Goal: Task Accomplishment & Management: Manage account settings

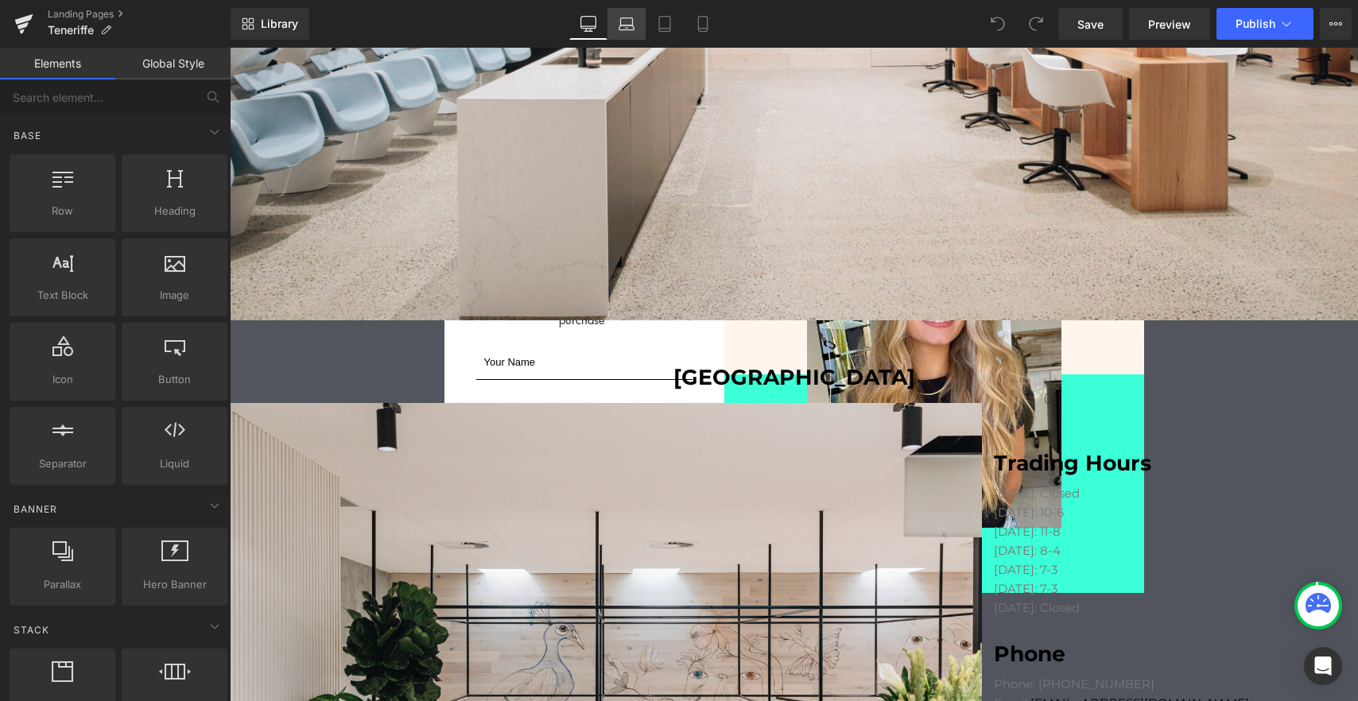
scroll to position [778, 0]
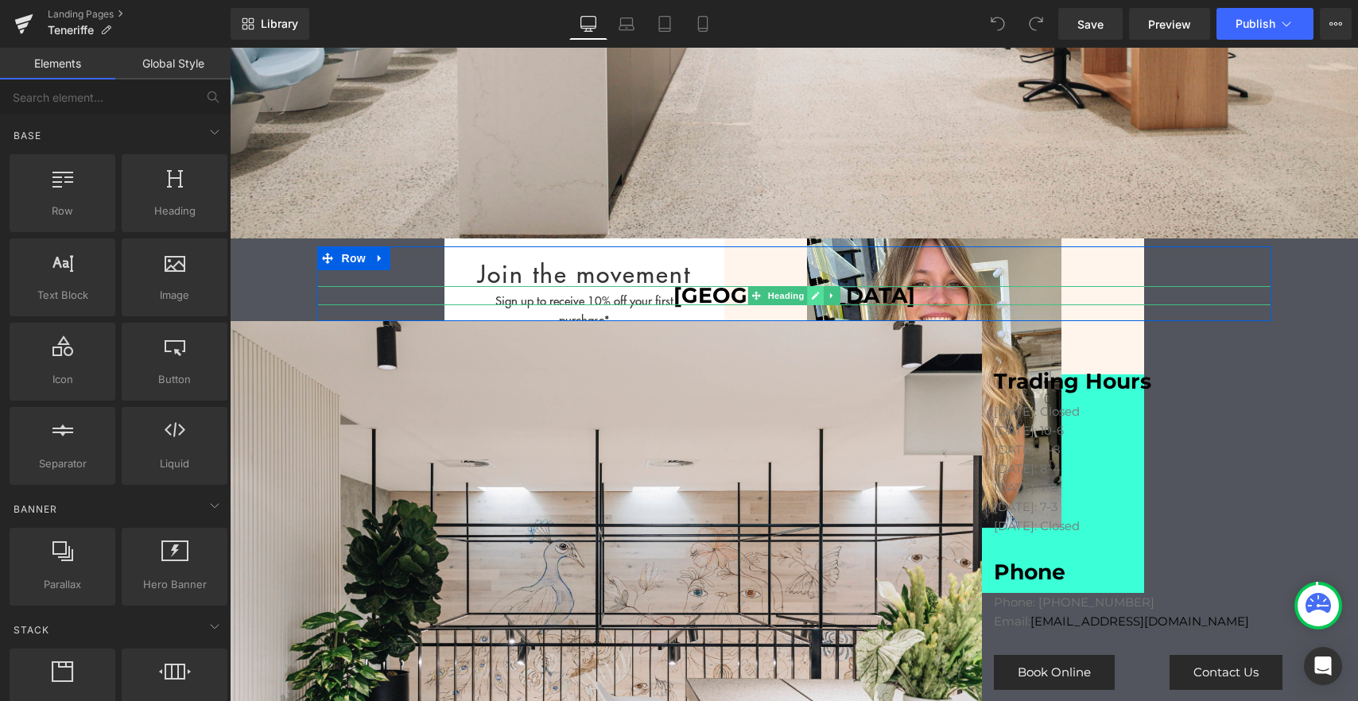
click at [811, 293] on icon at bounding box center [815, 296] width 9 height 10
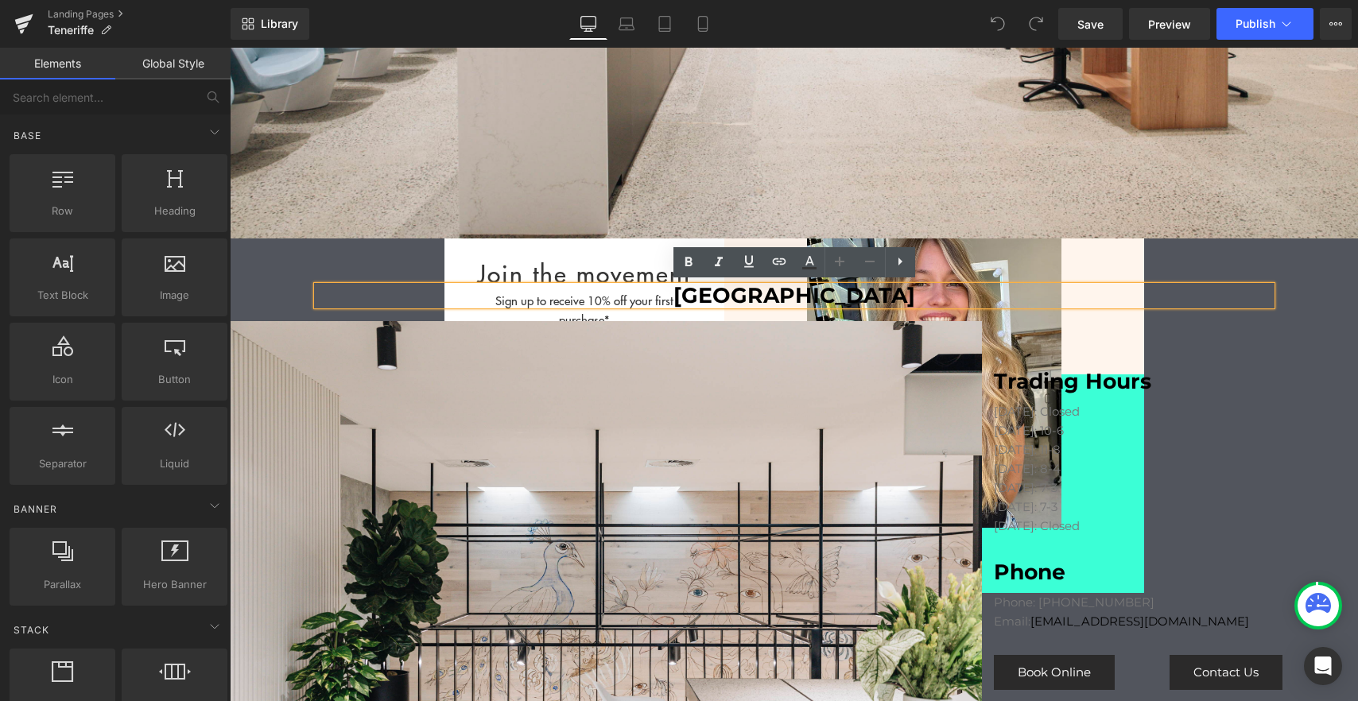
click at [752, 290] on h1 "[GEOGRAPHIC_DATA]" at bounding box center [794, 295] width 954 height 19
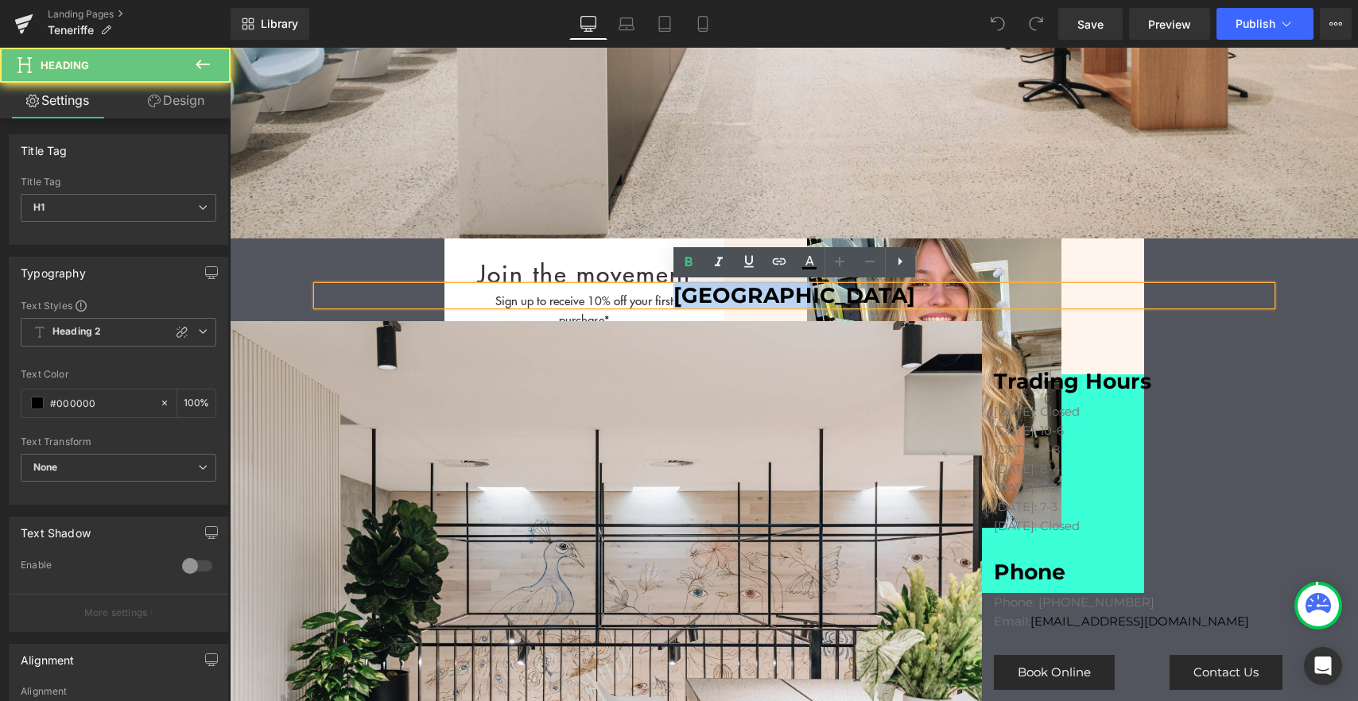
click at [752, 290] on h1 "[GEOGRAPHIC_DATA]" at bounding box center [794, 295] width 954 height 19
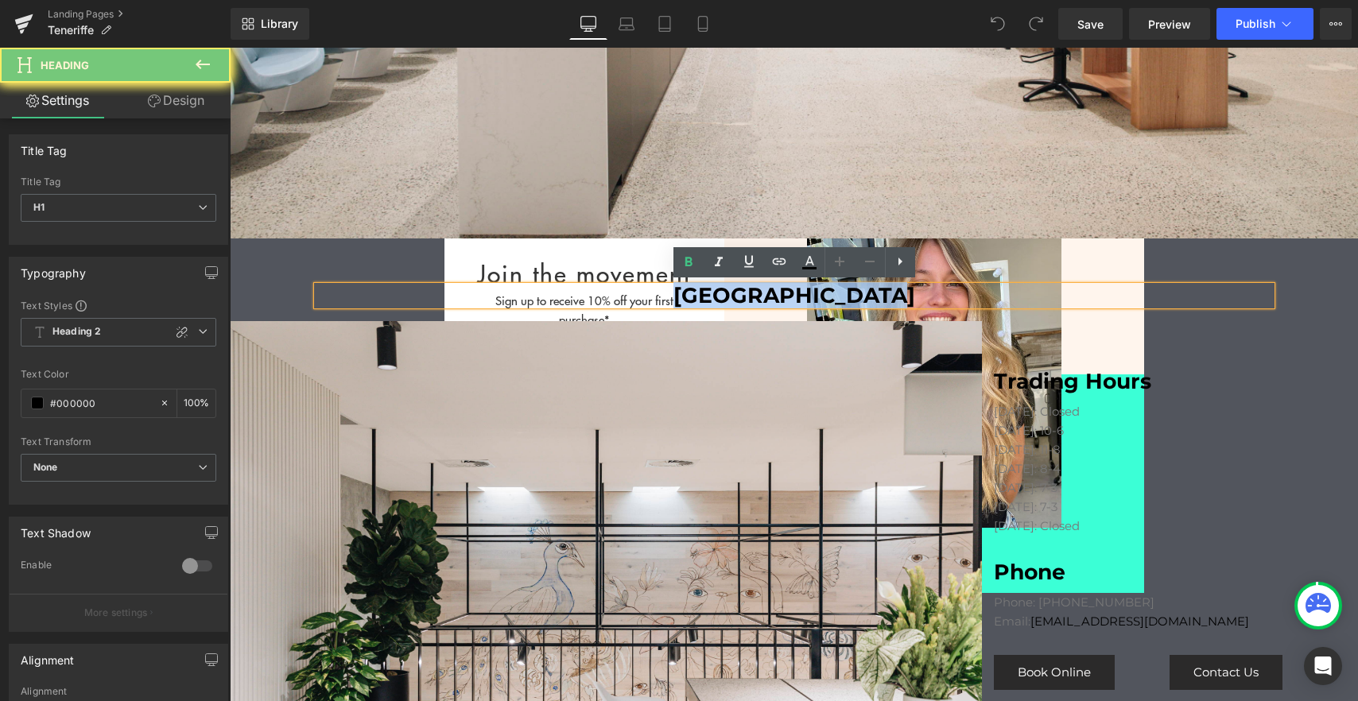
click at [752, 290] on h1 "[GEOGRAPHIC_DATA]" at bounding box center [794, 295] width 954 height 19
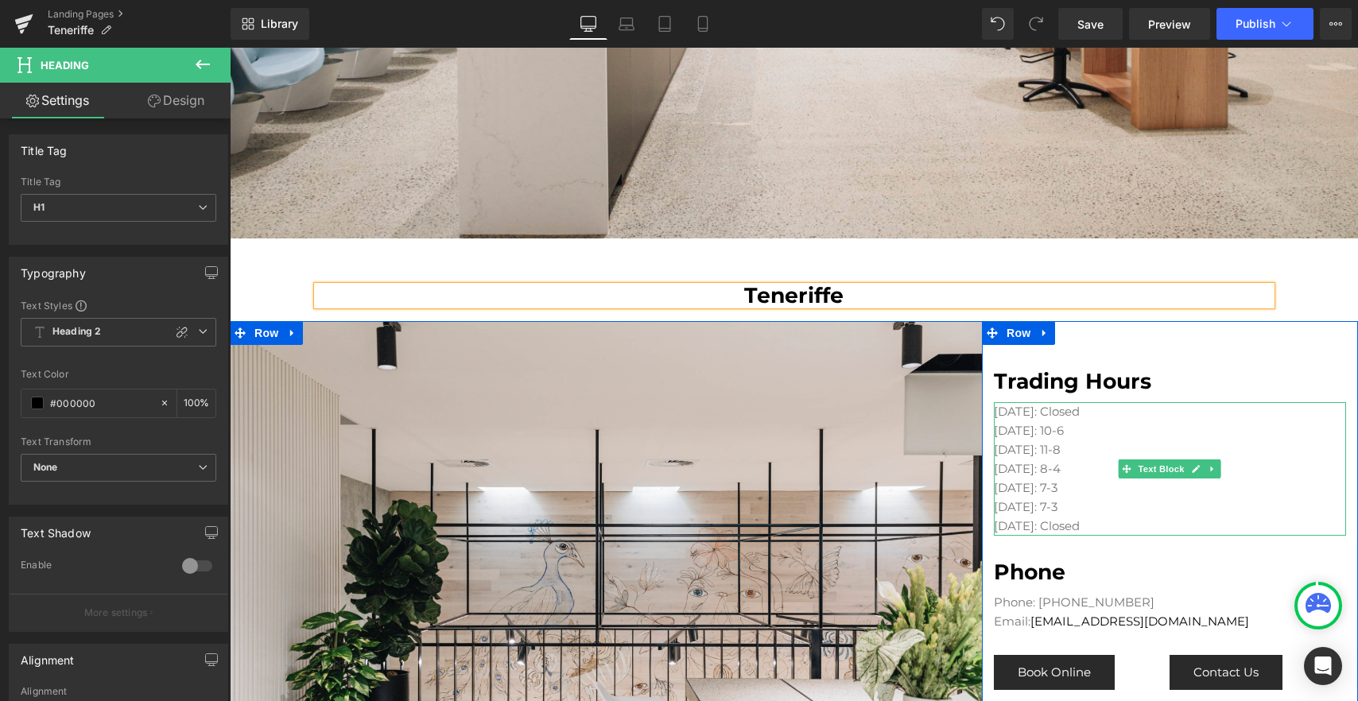
click at [1062, 441] on p "[DATE]: 11-8" at bounding box center [1170, 450] width 352 height 19
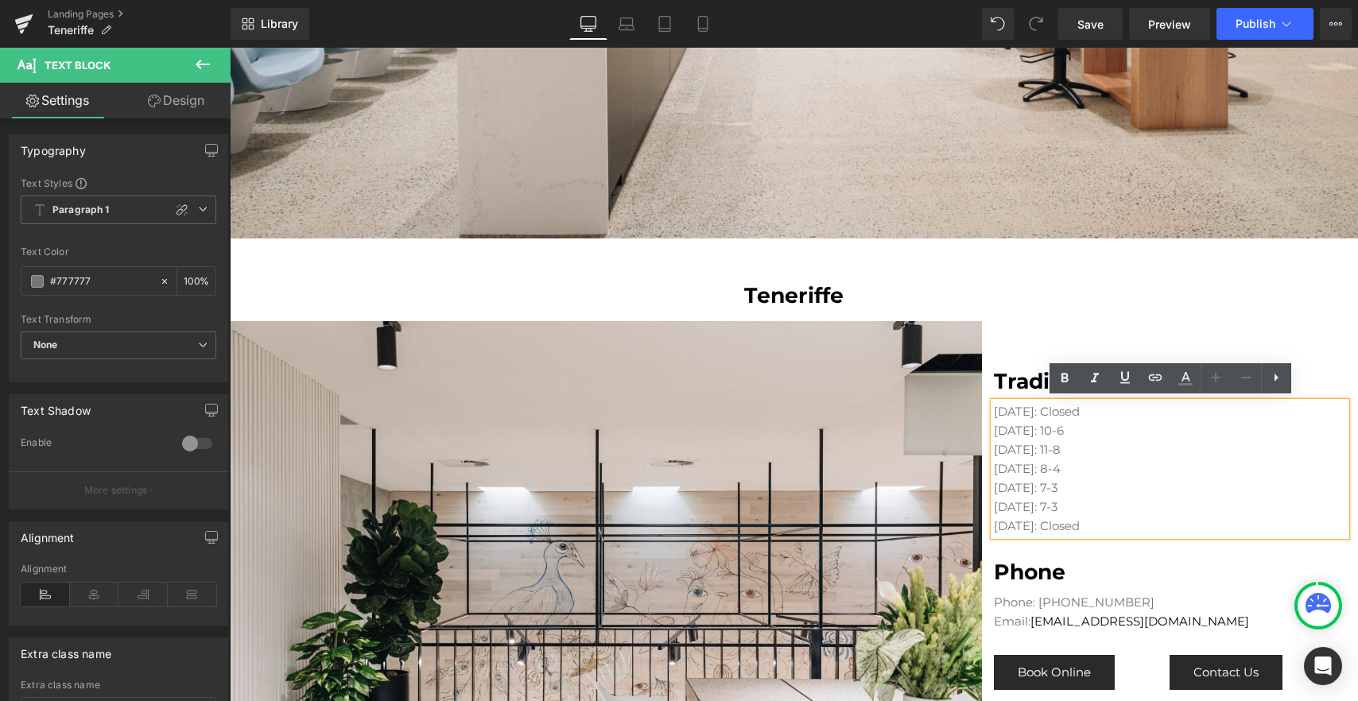
click at [1072, 445] on p "[DATE]: 11-8" at bounding box center [1170, 450] width 352 height 19
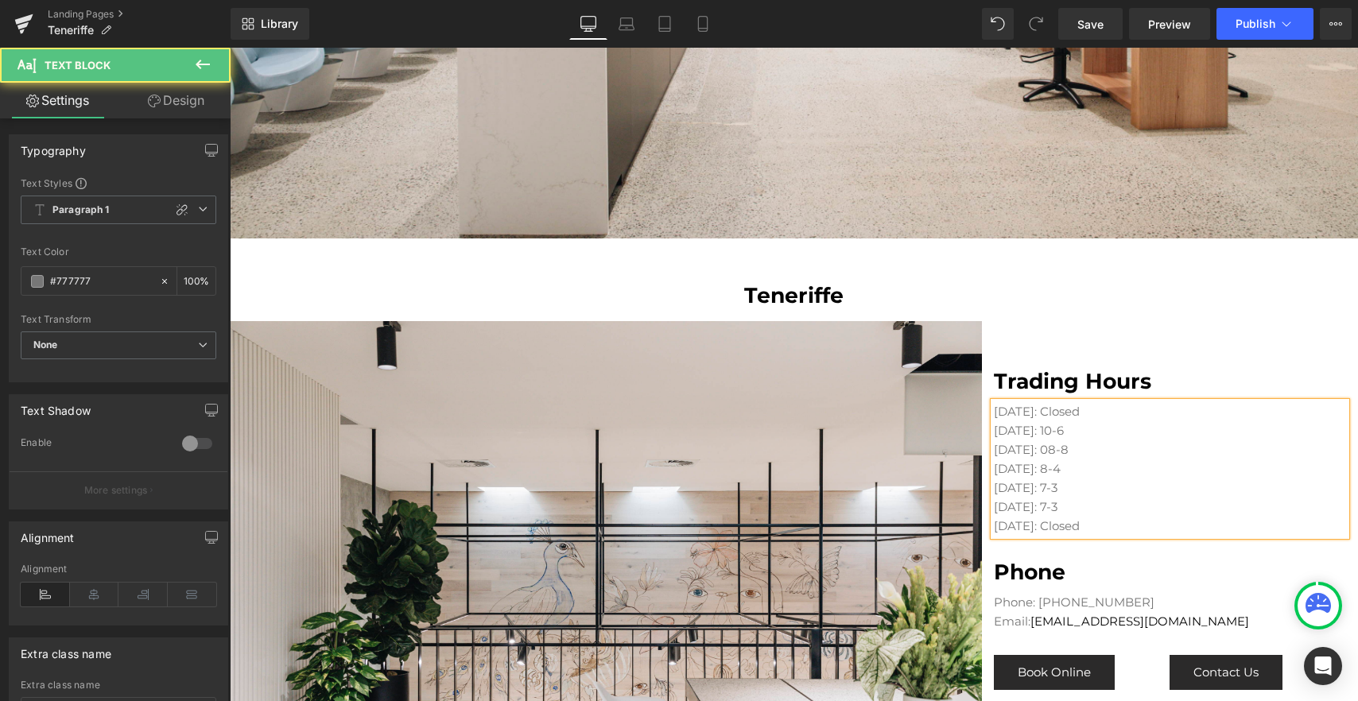
click at [1105, 445] on p "[DATE]: 08-8" at bounding box center [1170, 450] width 352 height 19
click at [1082, 464] on p "[DATE]: 8-4" at bounding box center [1170, 469] width 352 height 19
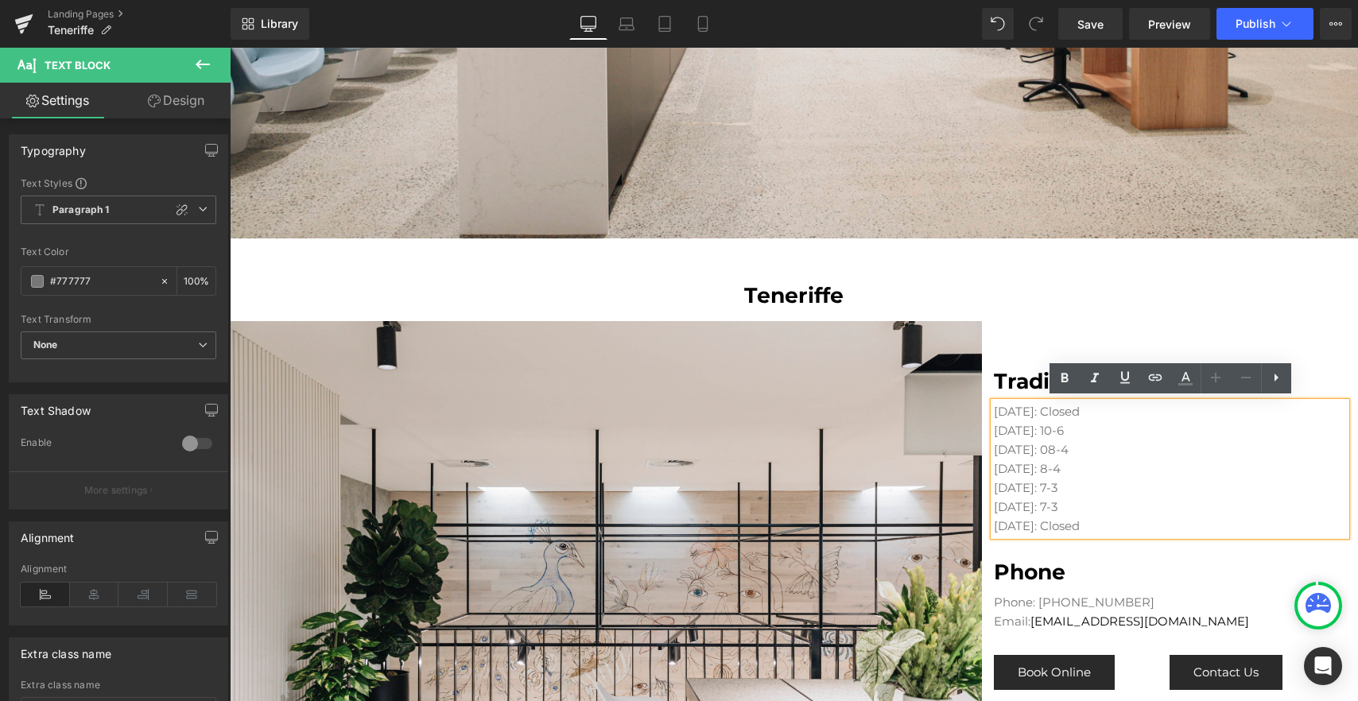
click at [1062, 468] on p "[DATE]: 8-4" at bounding box center [1170, 469] width 352 height 19
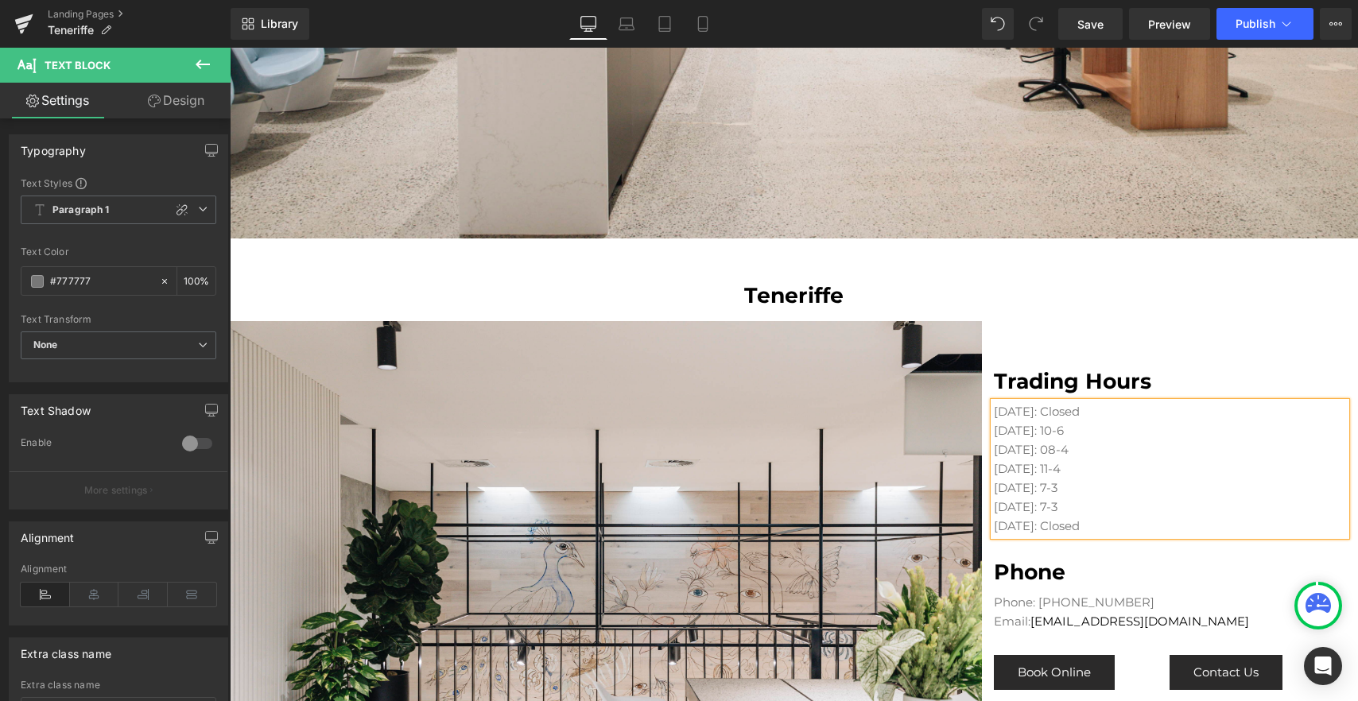
click at [1089, 466] on p "[DATE]: 11-4" at bounding box center [1170, 469] width 352 height 19
click at [1074, 479] on p "[DATE]: 7-3" at bounding box center [1170, 488] width 352 height 19
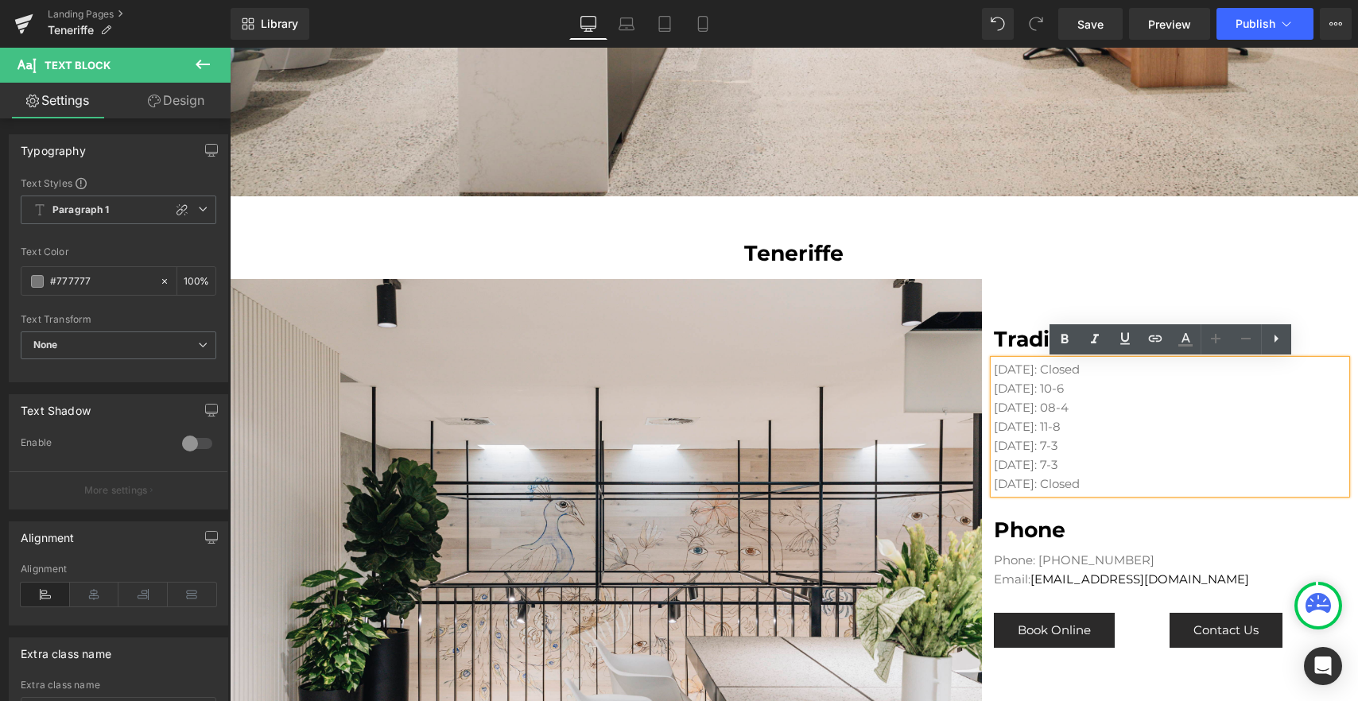
scroll to position [821, 0]
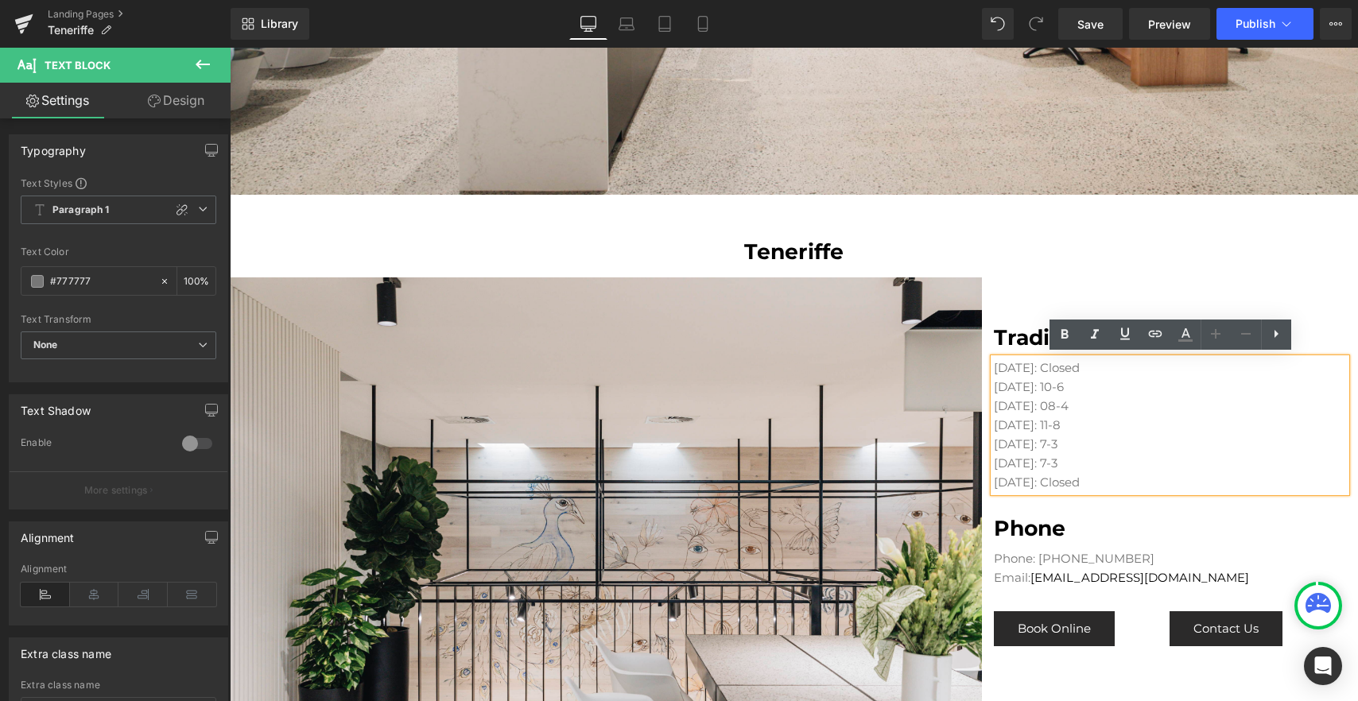
click at [1042, 441] on p "[DATE]: 7-3" at bounding box center [1170, 444] width 352 height 19
click at [1043, 441] on p "[DATE]: 7-3" at bounding box center [1170, 444] width 352 height 19
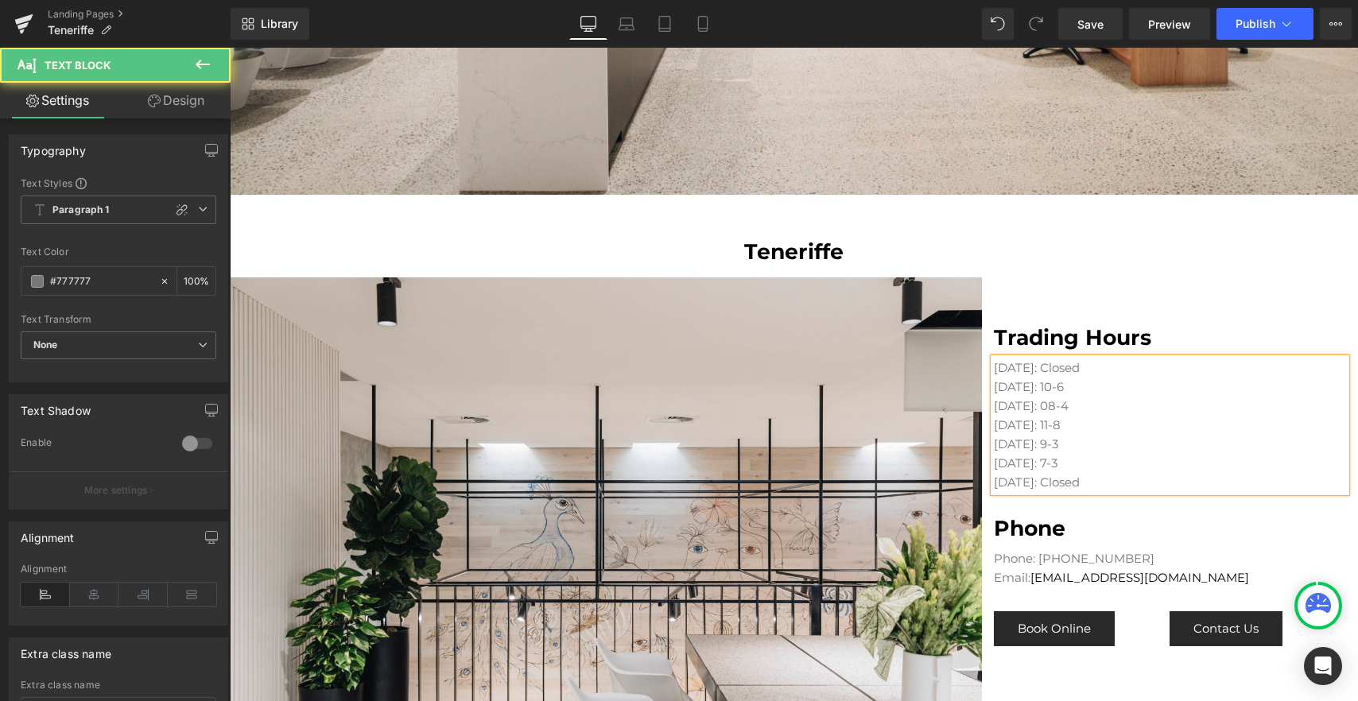
click at [1063, 443] on p "[DATE]: 9-3" at bounding box center [1170, 444] width 352 height 19
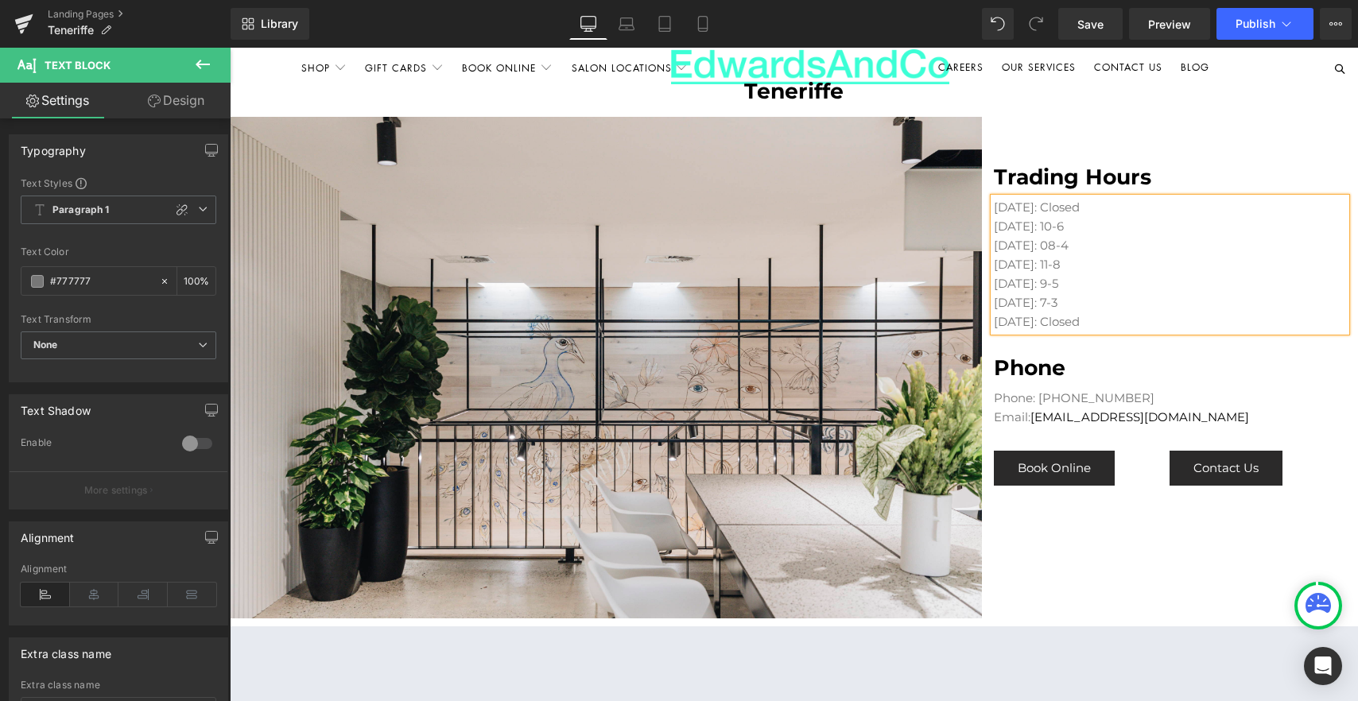
scroll to position [990, 0]
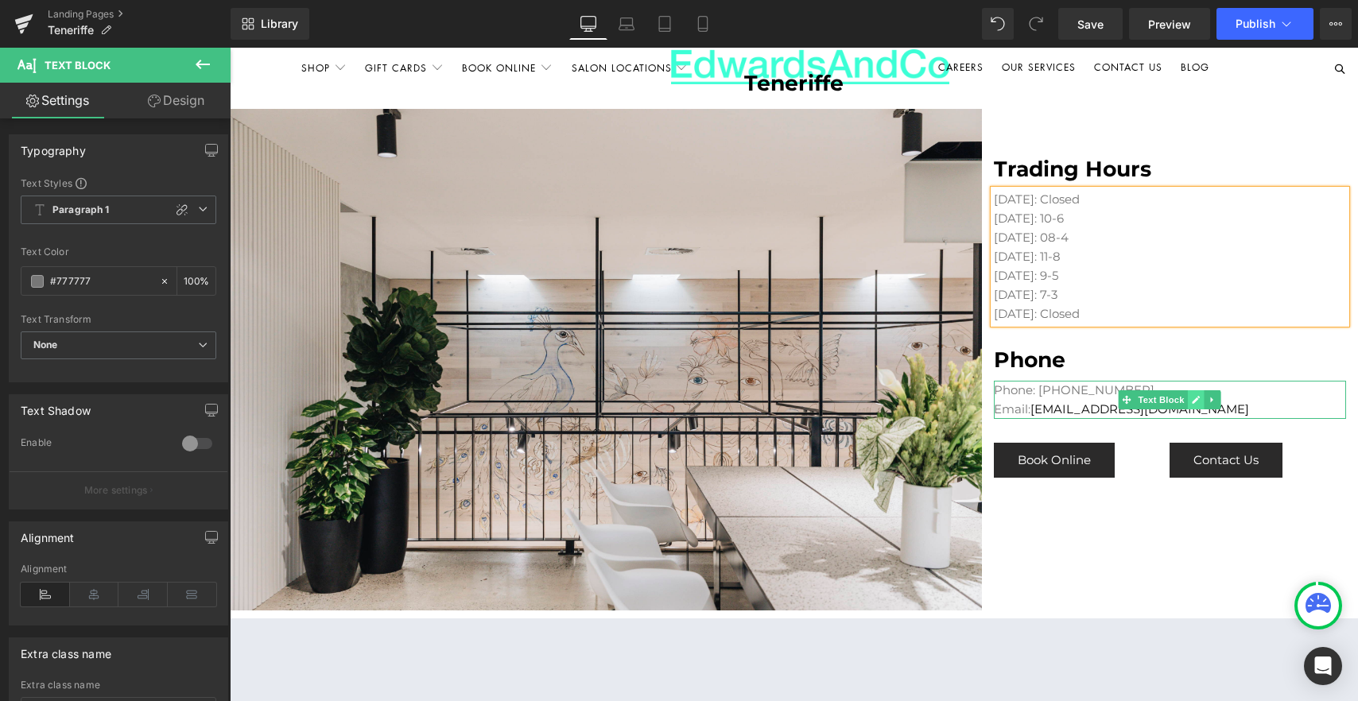
click at [1194, 396] on icon at bounding box center [1196, 400] width 9 height 10
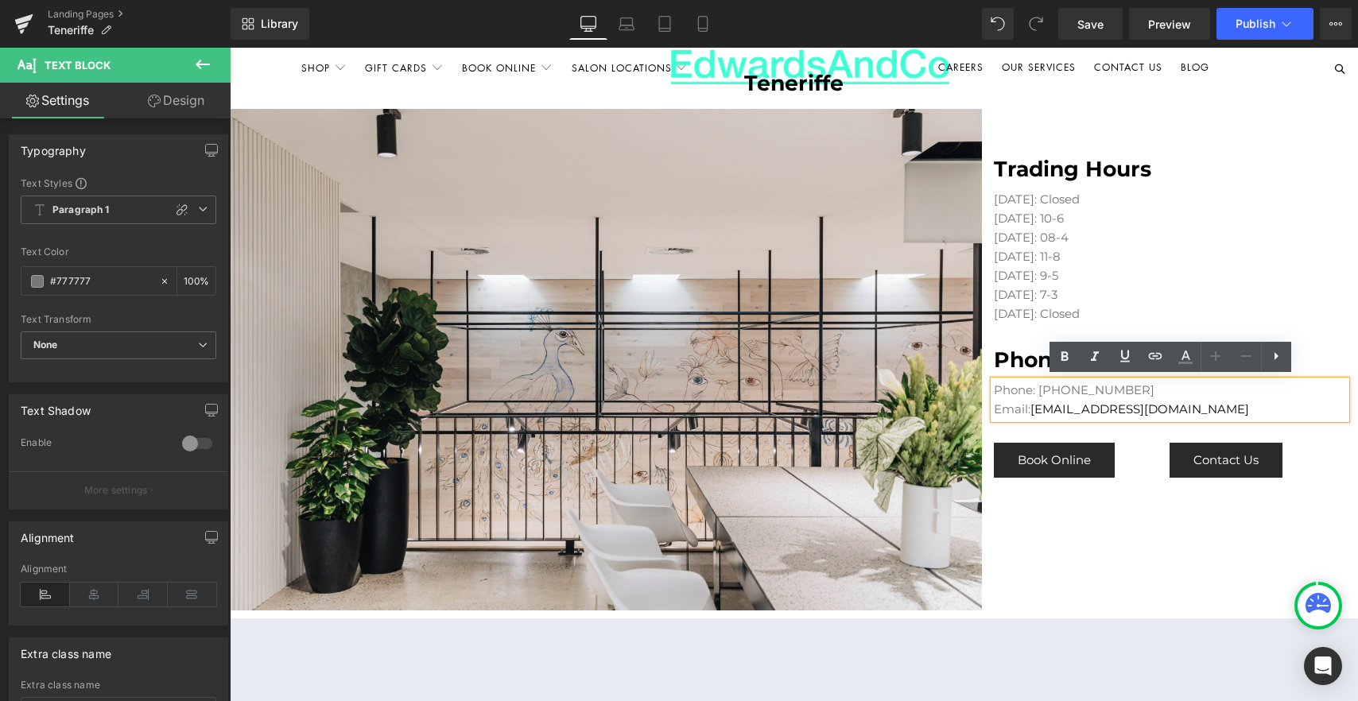
click at [1096, 390] on p "Phone: [PHONE_NUMBER]" at bounding box center [1170, 390] width 352 height 19
click at [1074, 390] on p "Phone: [PHONE_NUMBER]" at bounding box center [1170, 390] width 352 height 19
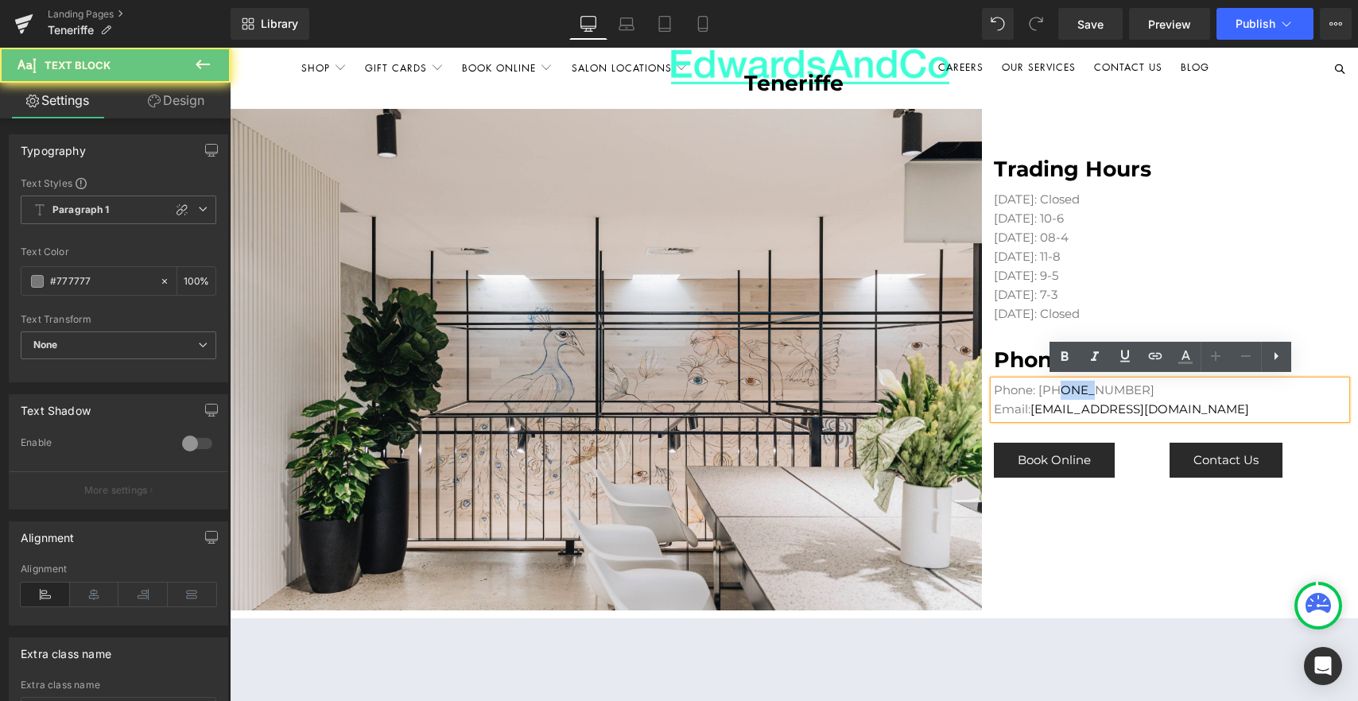
click at [1074, 390] on p "Phone: [PHONE_NUMBER]" at bounding box center [1170, 390] width 352 height 19
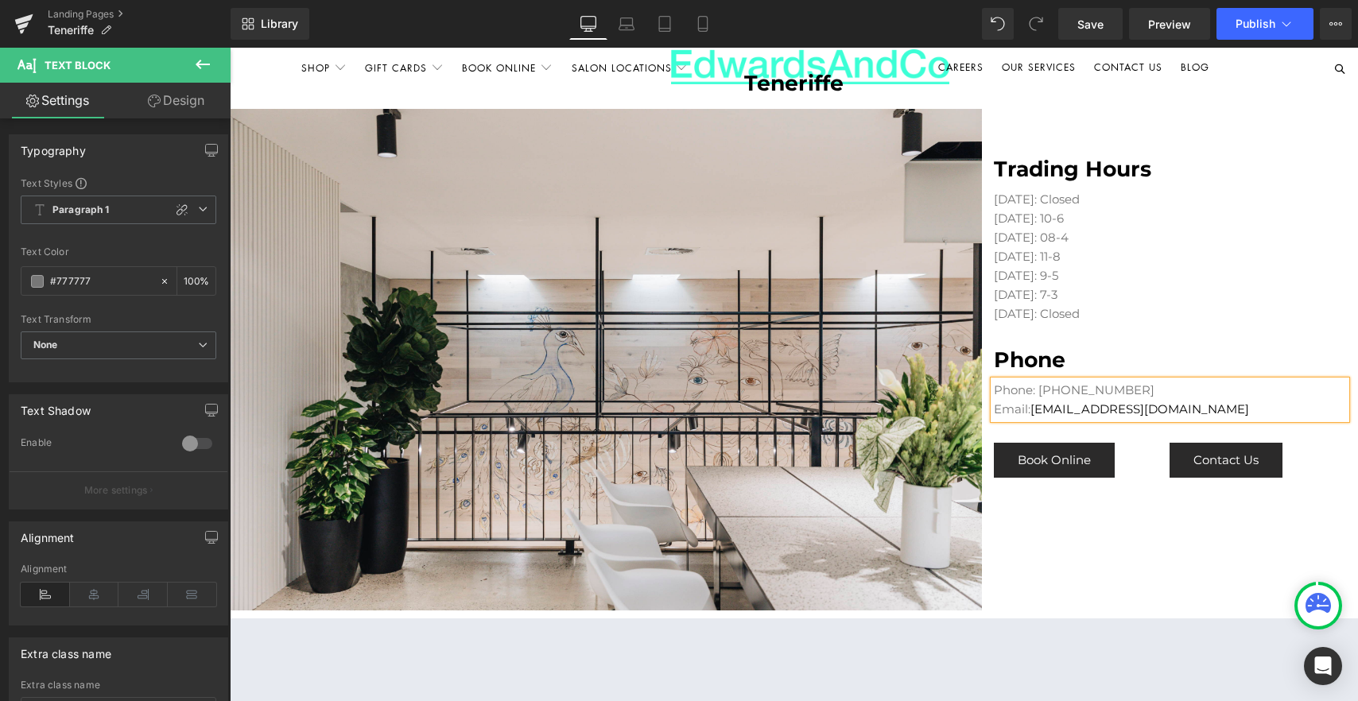
click at [1102, 388] on p "Phone: [PHONE_NUMBER]" at bounding box center [1170, 390] width 352 height 19
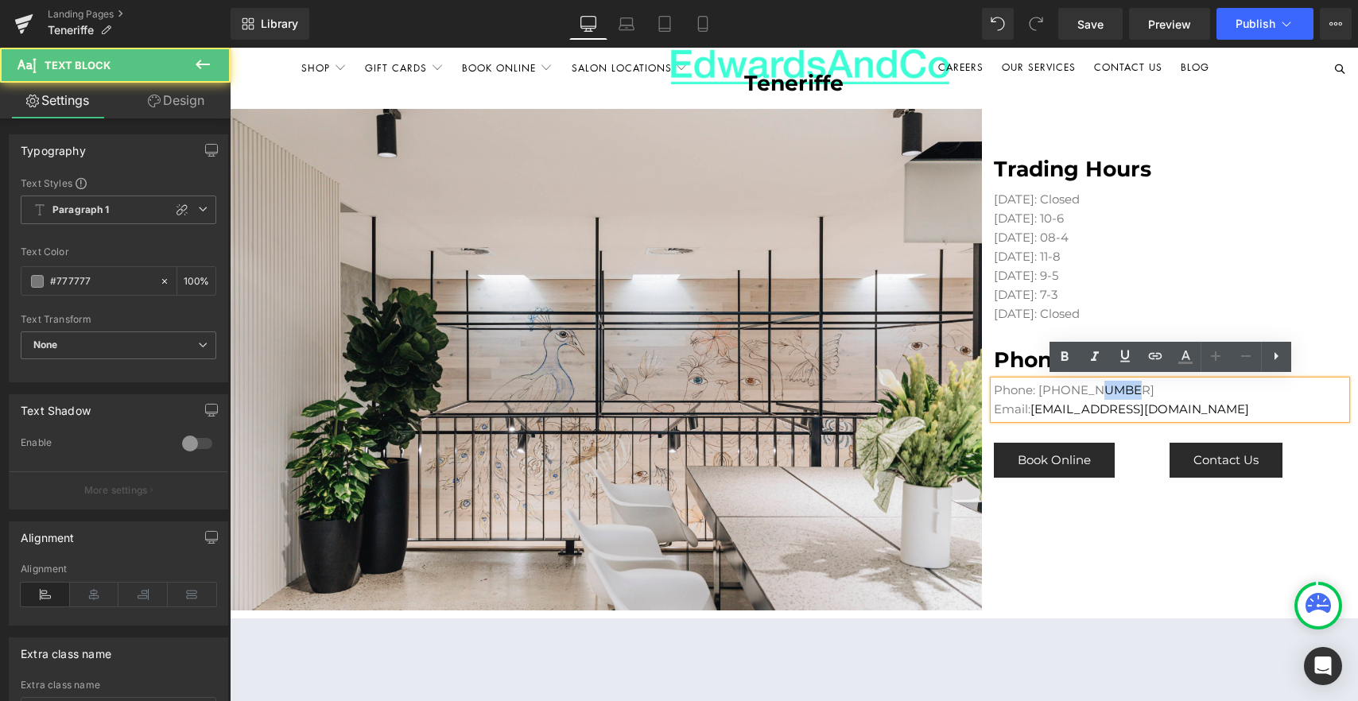
click at [1102, 388] on p "Phone: [PHONE_NUMBER]" at bounding box center [1170, 390] width 352 height 19
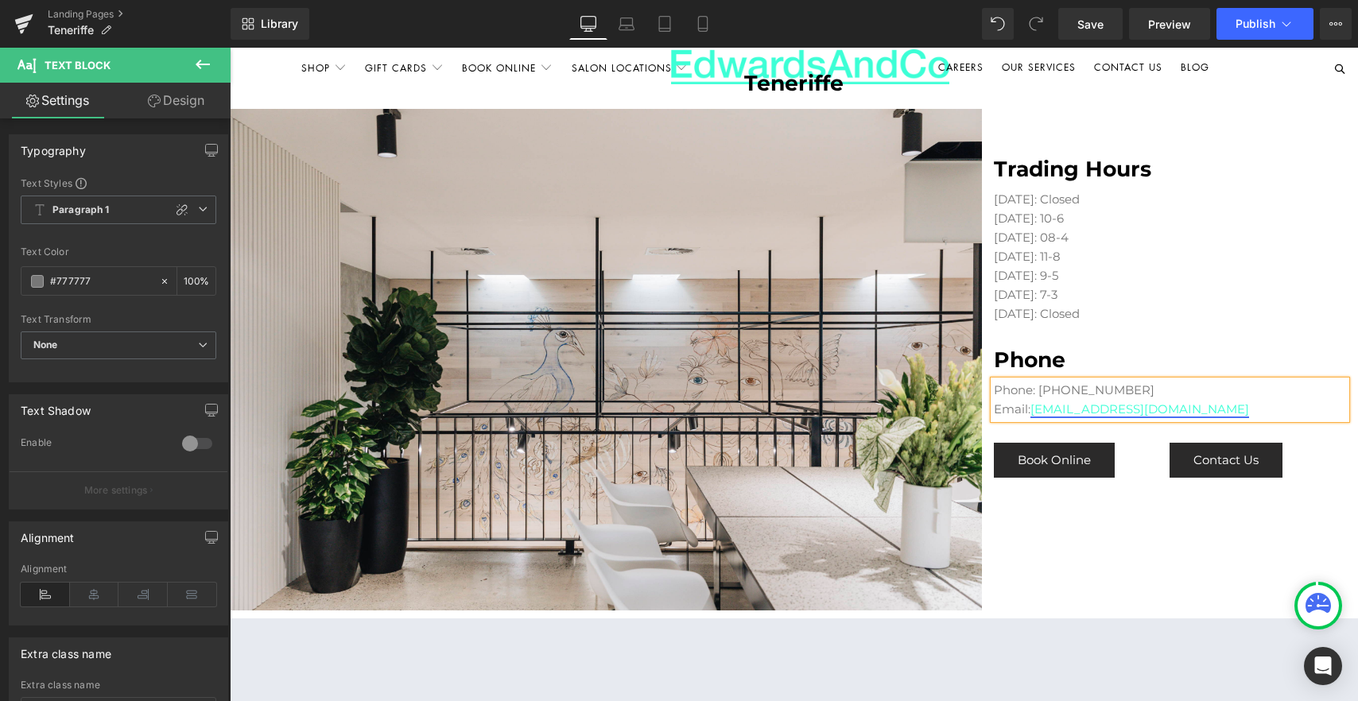
click at [1109, 406] on link "[EMAIL_ADDRESS][DOMAIN_NAME]" at bounding box center [1140, 409] width 219 height 15
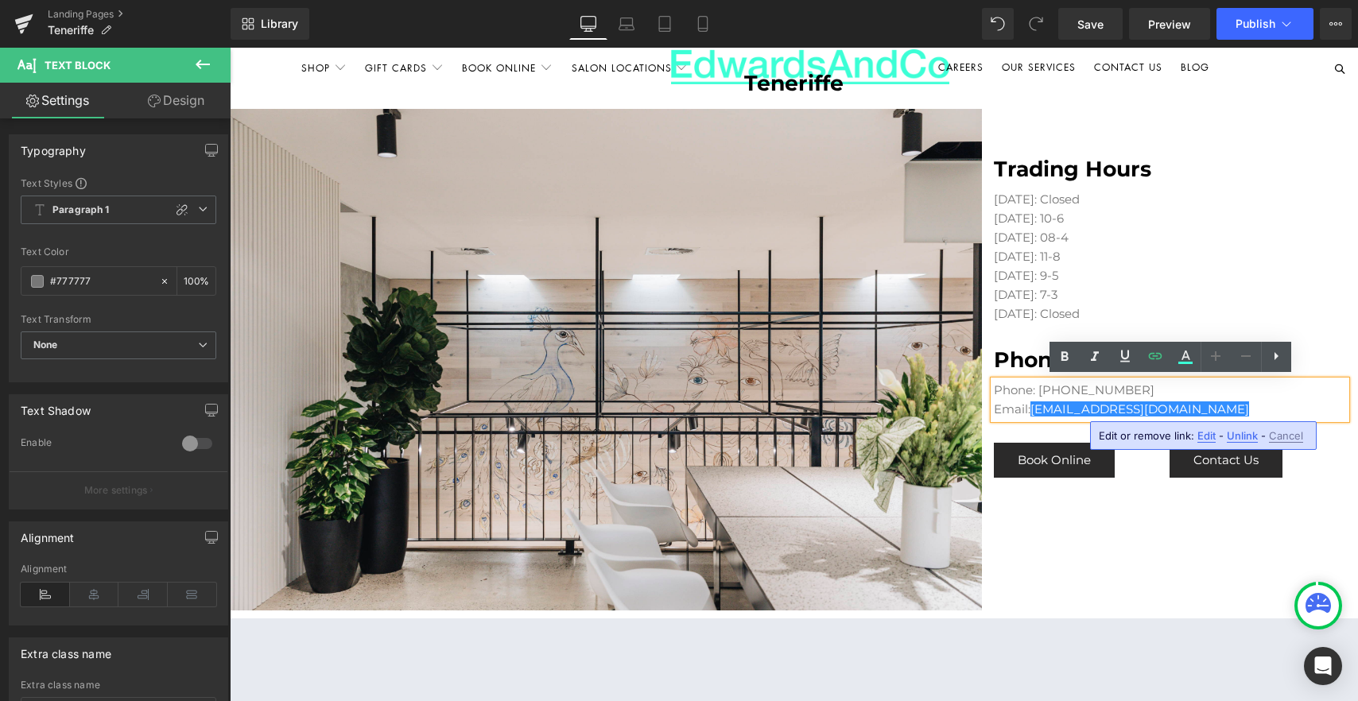
click at [1202, 438] on span "Edit" at bounding box center [1207, 436] width 18 height 14
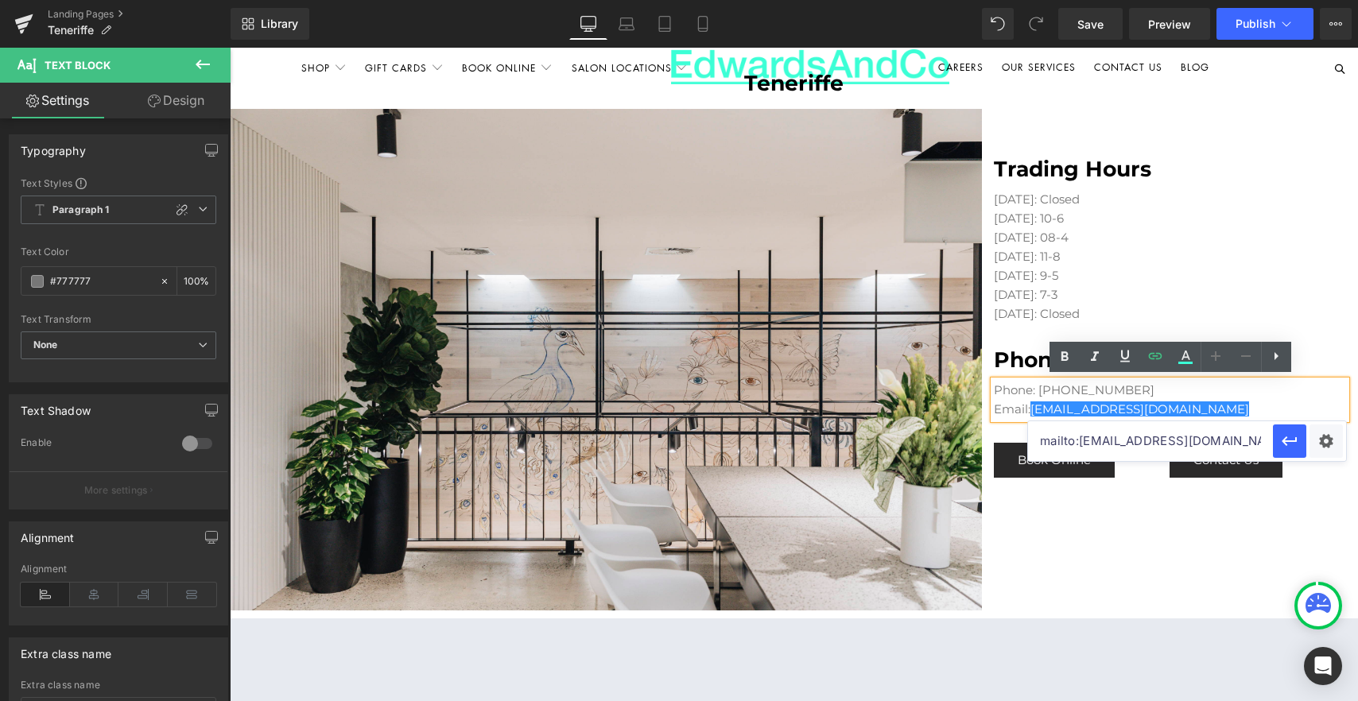
click at [1124, 441] on input "mailto:[EMAIL_ADDRESS][DOMAIN_NAME]" at bounding box center [1150, 441] width 245 height 40
click at [1092, 415] on div at bounding box center [1170, 417] width 352 height 4
type input "mailto:[EMAIL_ADDRESS][DOMAIN_NAME]"
click at [1103, 408] on link "[EMAIL_ADDRESS][DOMAIN_NAME]" at bounding box center [1140, 409] width 219 height 15
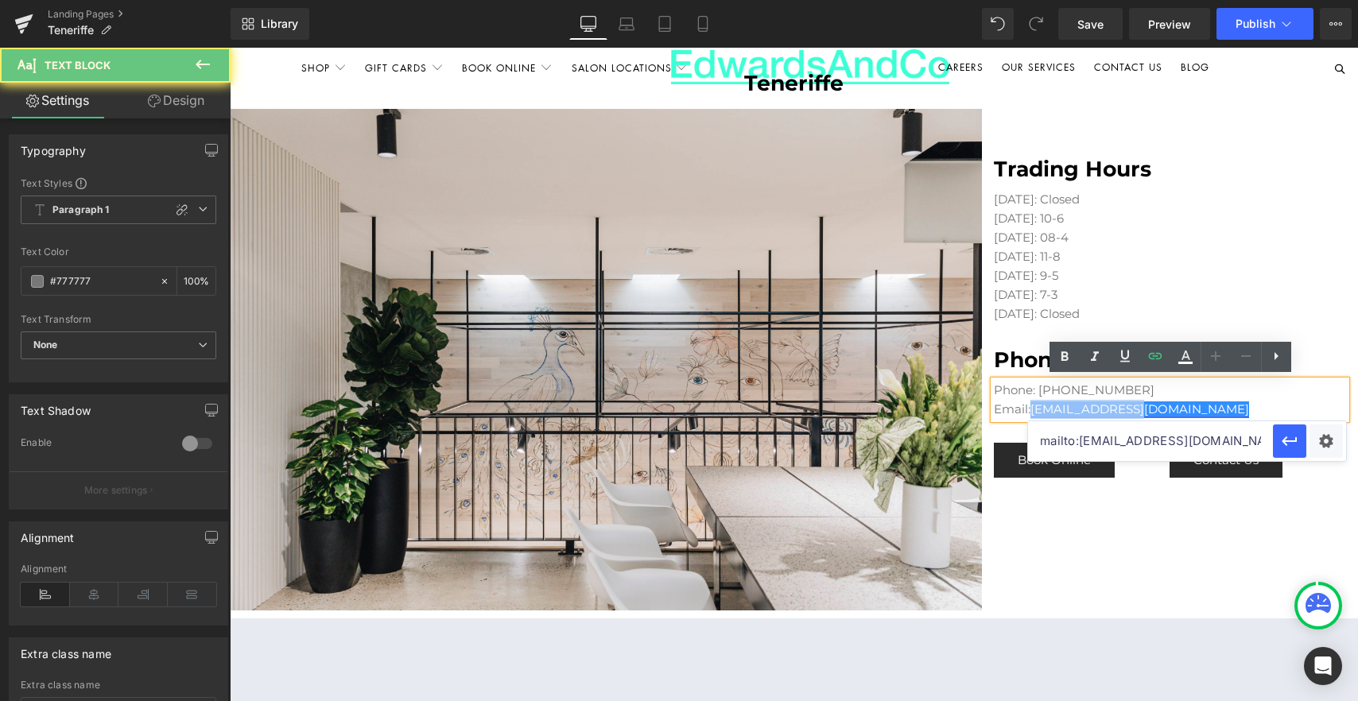
click at [1103, 408] on link "[EMAIL_ADDRESS][DOMAIN_NAME]" at bounding box center [1140, 409] width 219 height 15
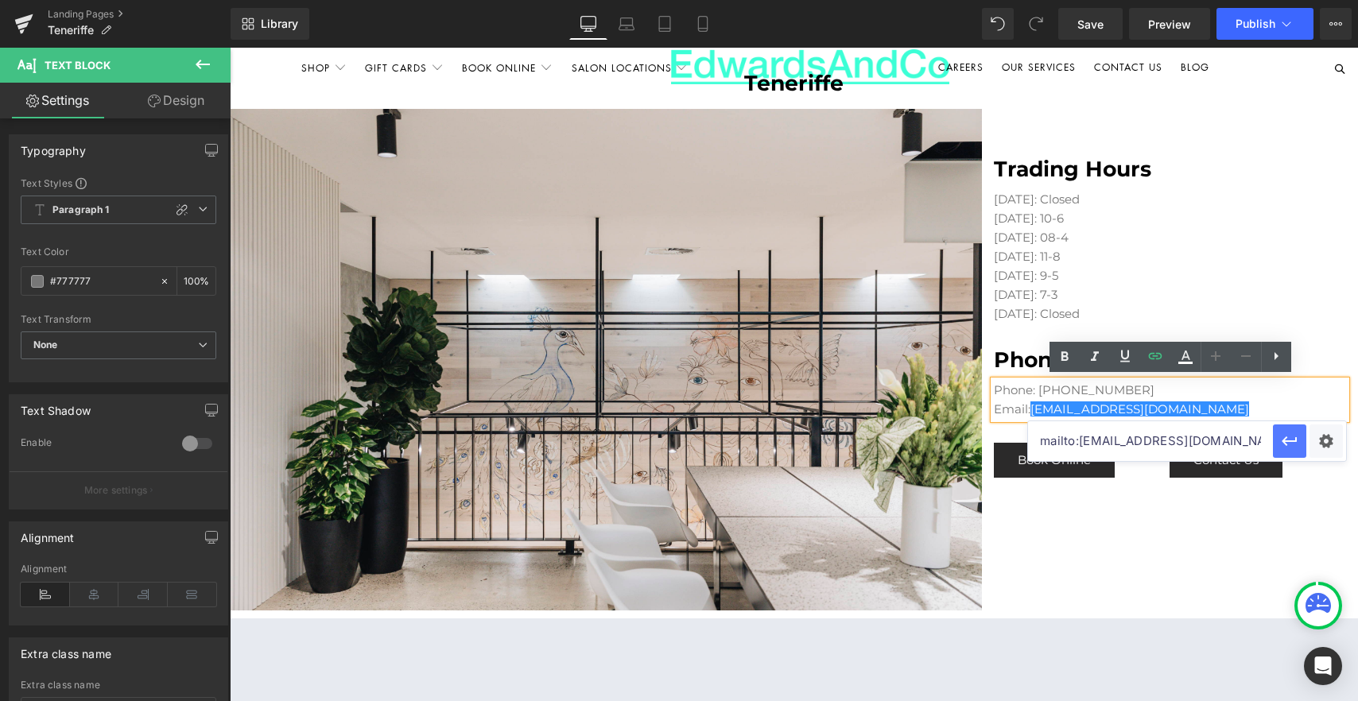
click at [1293, 441] on icon "button" at bounding box center [1289, 441] width 19 height 19
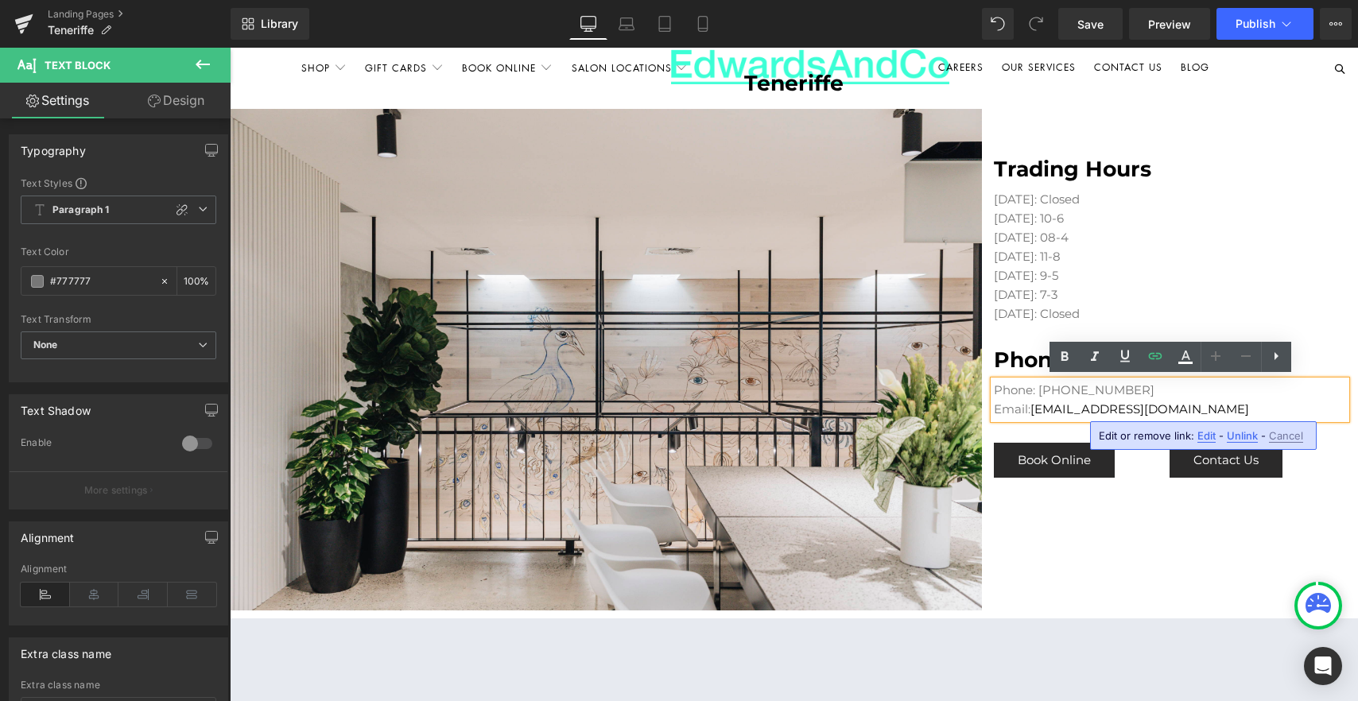
click at [1176, 556] on div "Image Trading Hours Heading [DATE]: Closed [DATE]: 10-6 [DATE]: 08-4 [DATE]: 11…" at bounding box center [794, 364] width 1128 height 510
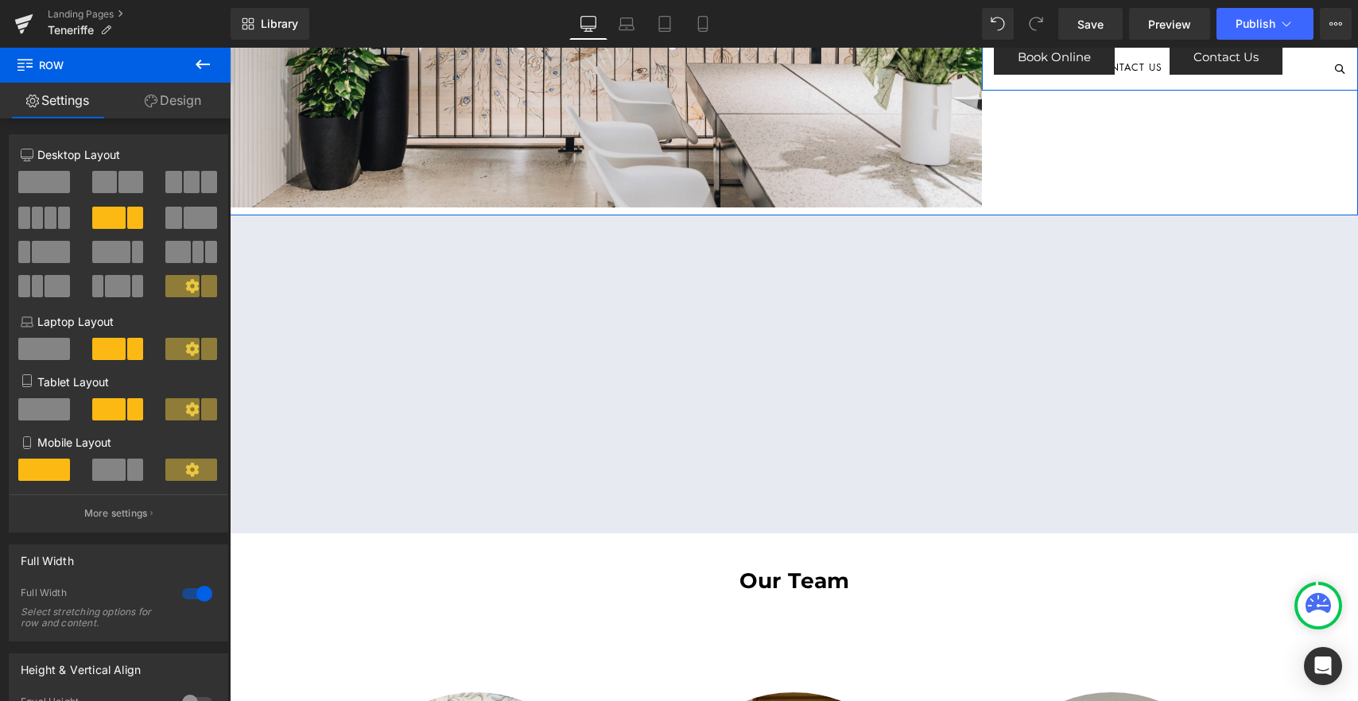
scroll to position [1408, 0]
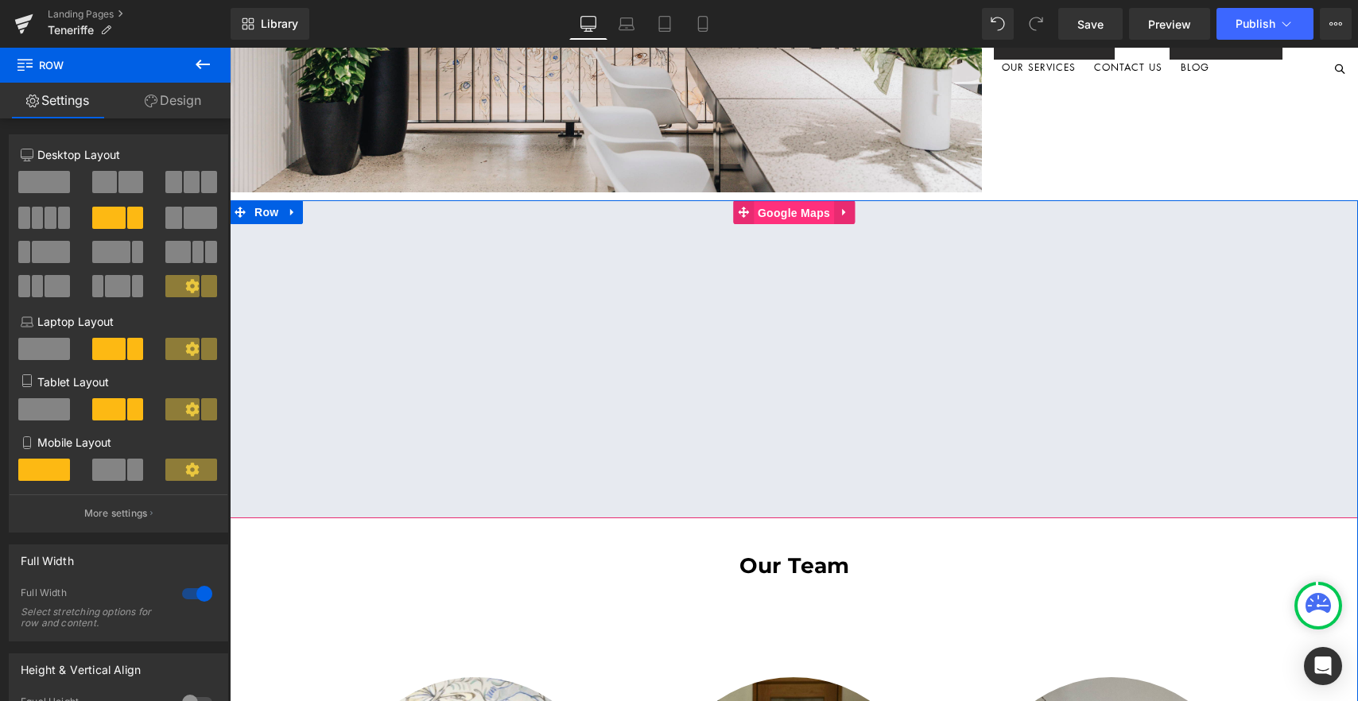
click at [793, 220] on span "Google Maps" at bounding box center [794, 213] width 80 height 24
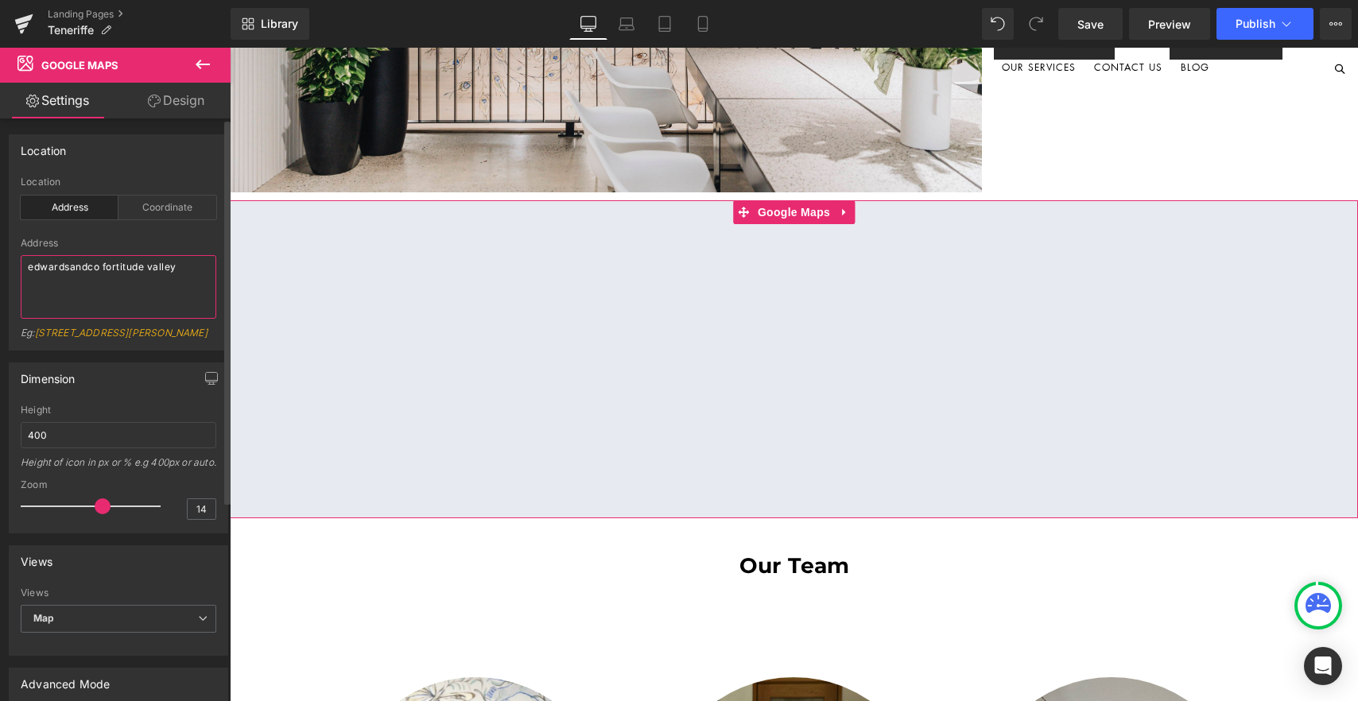
click at [78, 265] on textarea "edwardsandco fortitude valley" at bounding box center [119, 287] width 196 height 64
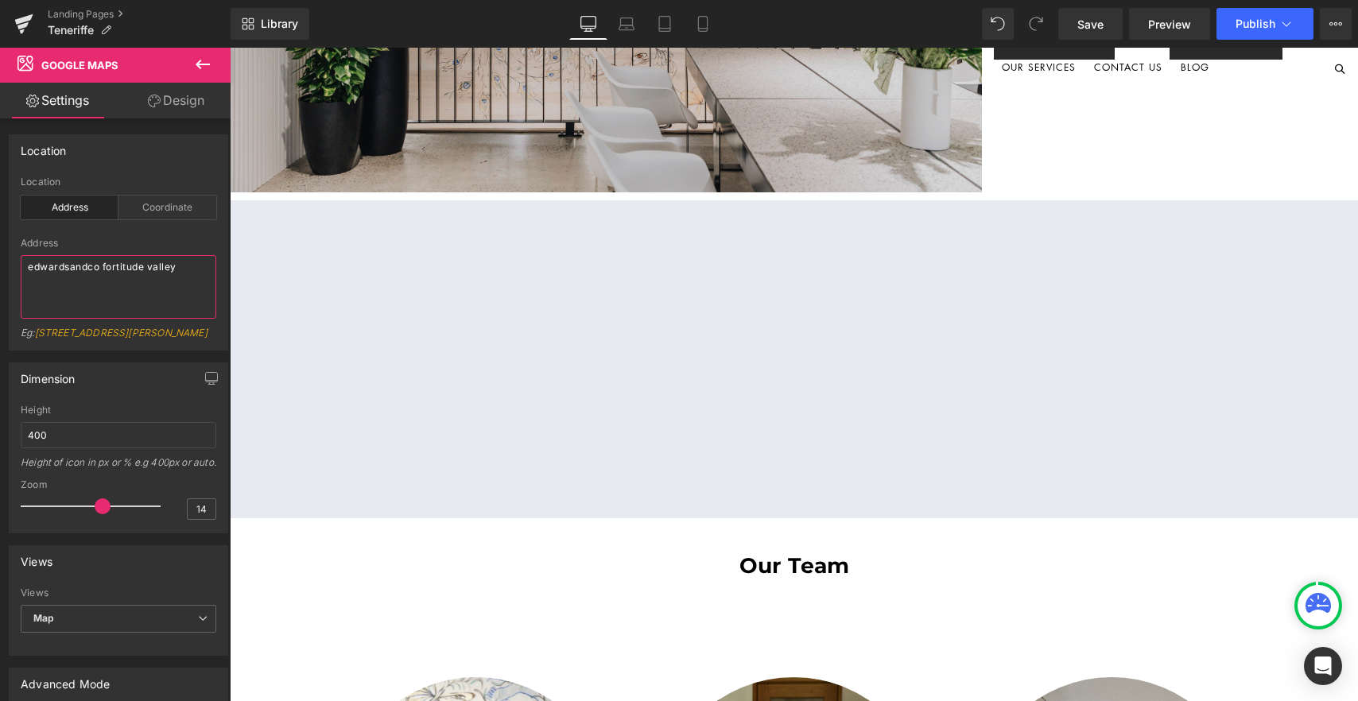
paste textarea "[STREET_ADDRESS] (entry [GEOGRAPHIC_DATA][PERSON_NAME])"
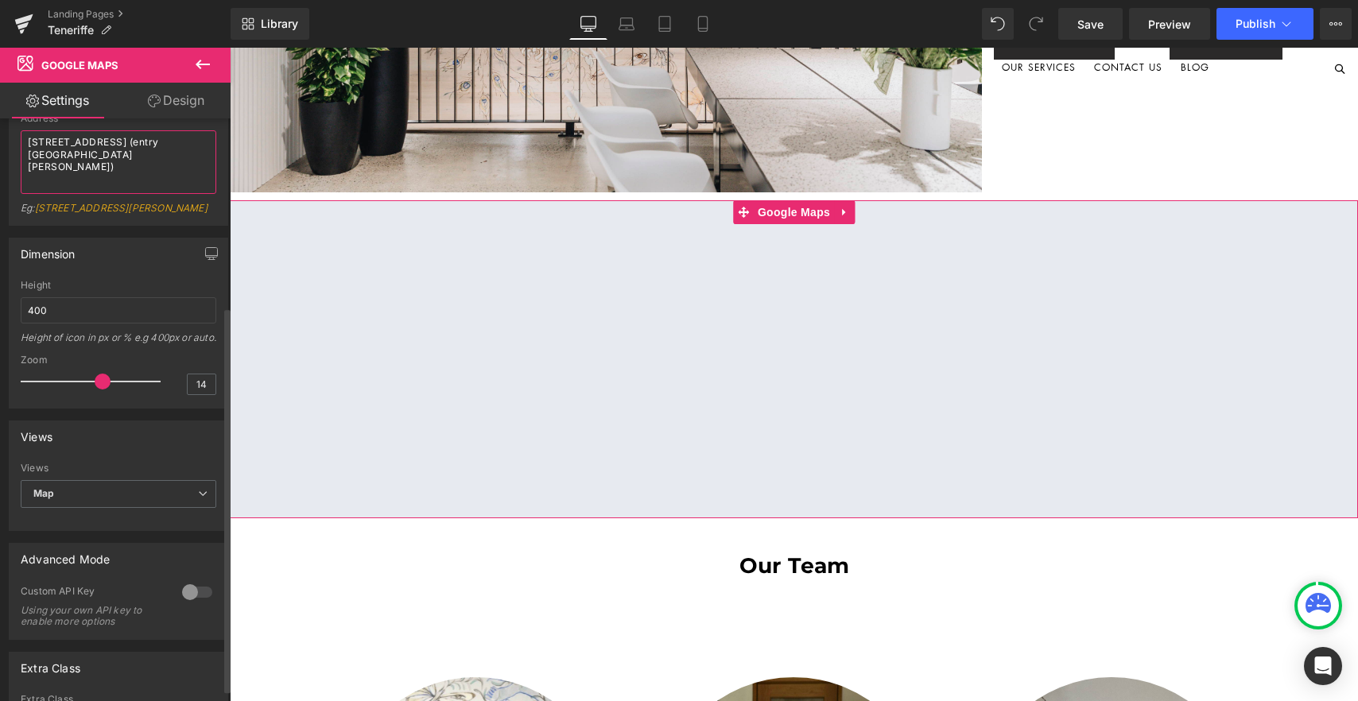
scroll to position [0, 0]
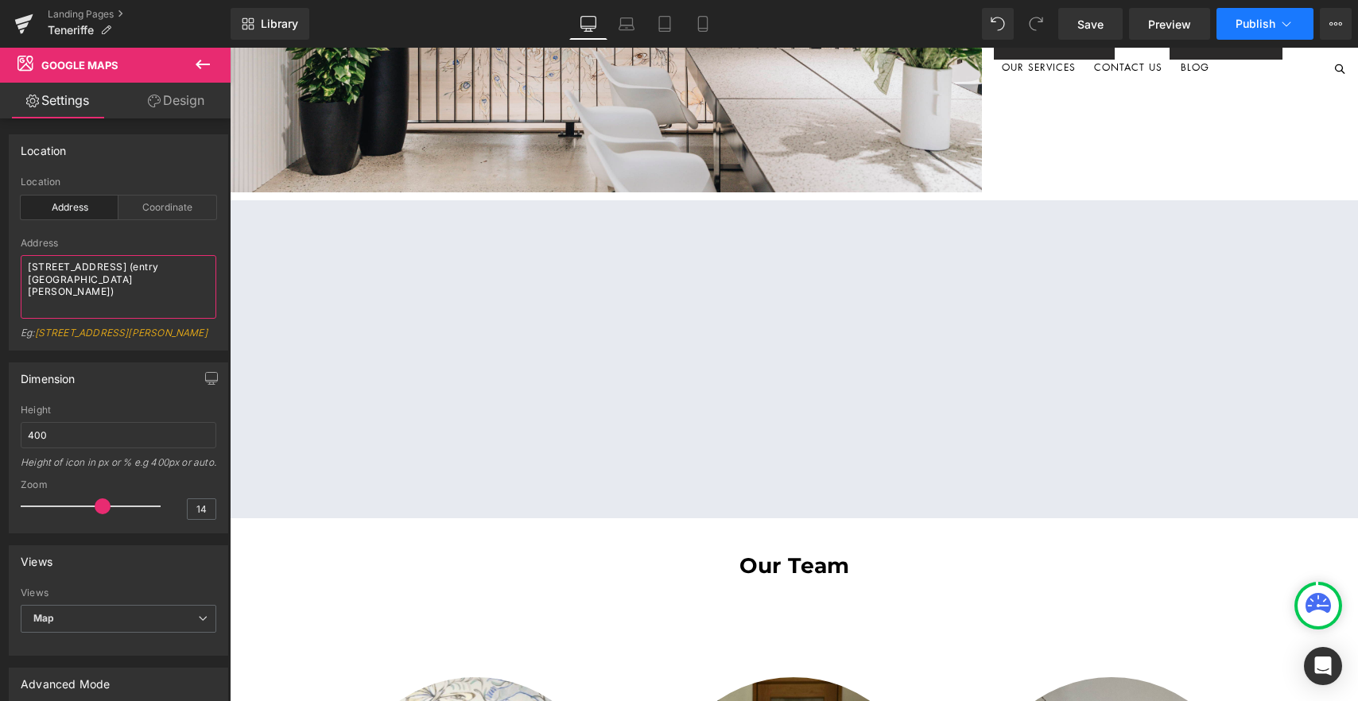
type textarea "[STREET_ADDRESS] (entry [GEOGRAPHIC_DATA][PERSON_NAME])"
click at [1241, 18] on span "Publish" at bounding box center [1256, 23] width 40 height 13
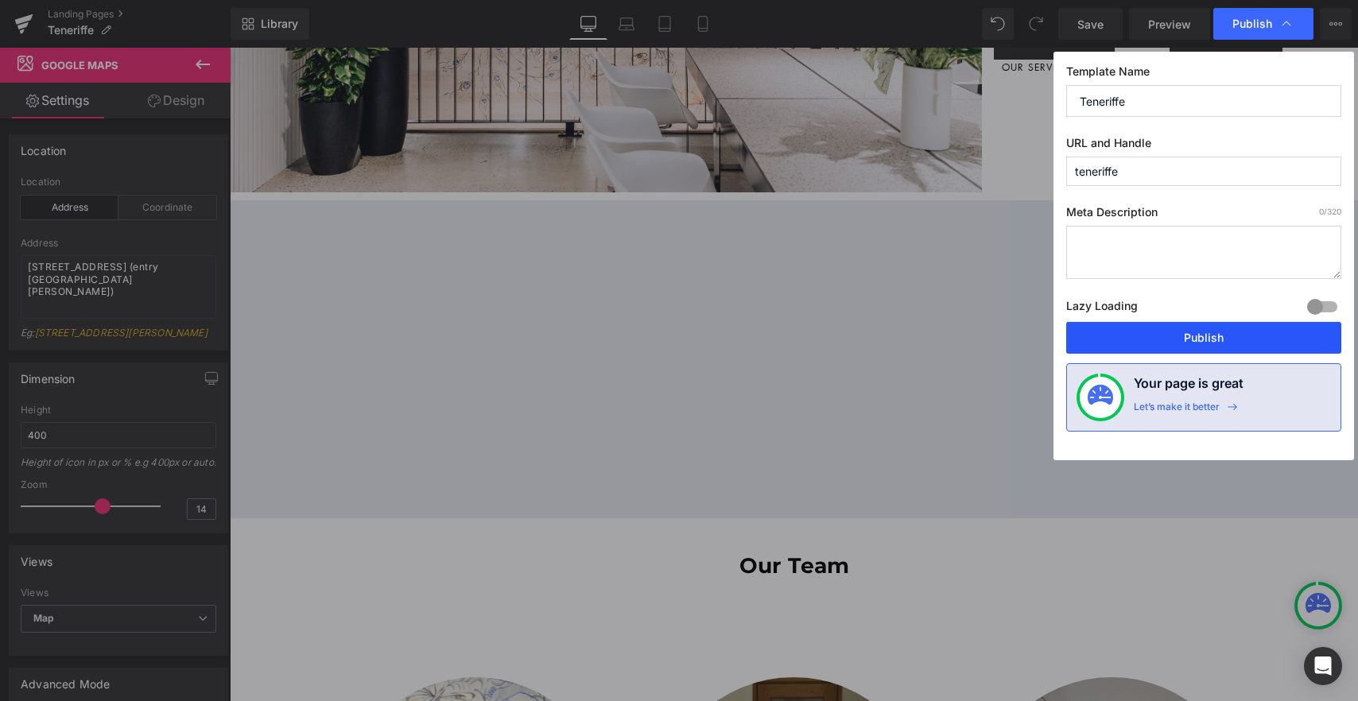
click at [1237, 329] on button "Publish" at bounding box center [1203, 338] width 275 height 32
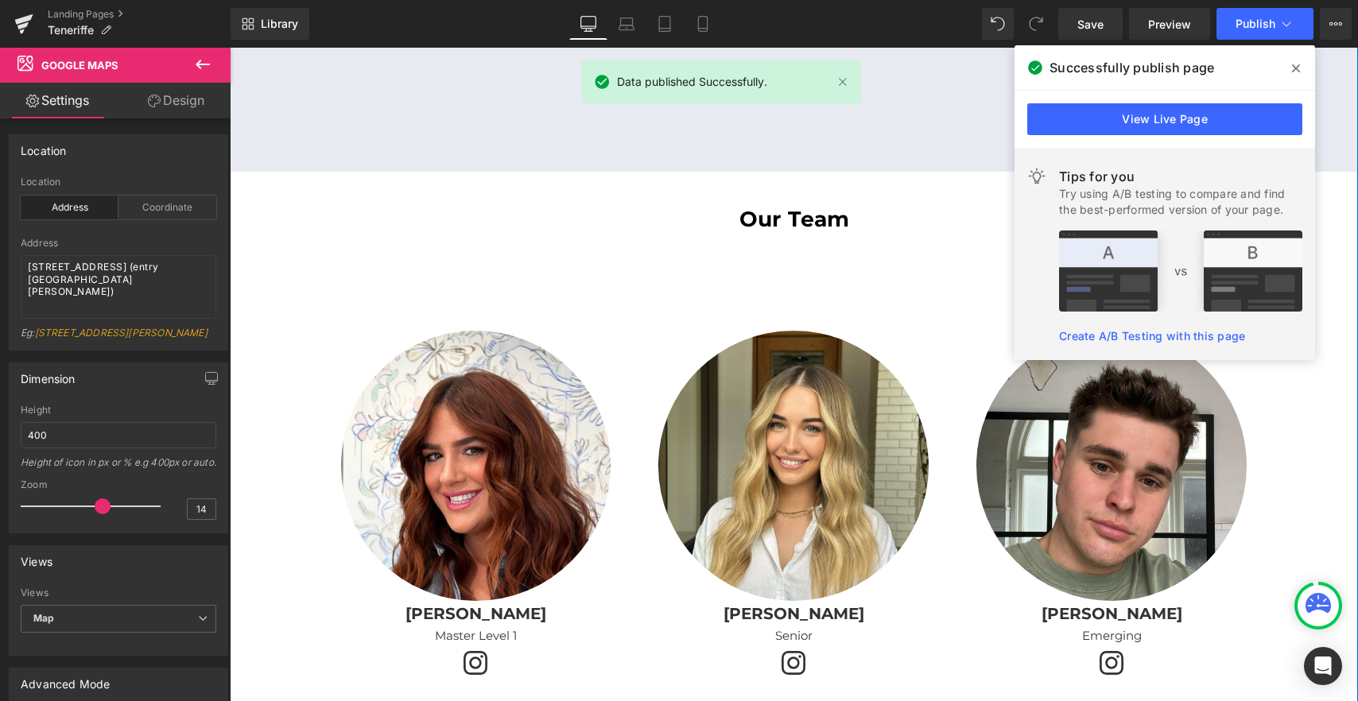
scroll to position [1750, 0]
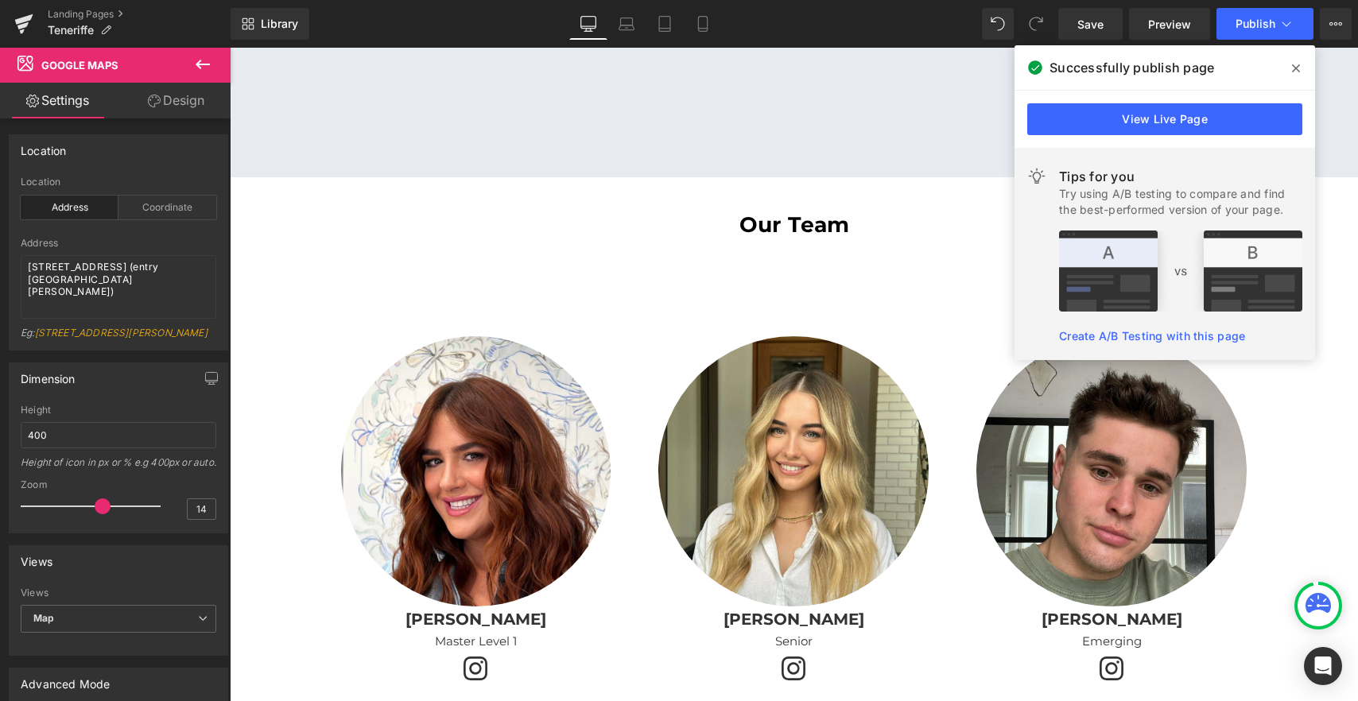
click at [1295, 68] on icon at bounding box center [1296, 68] width 8 height 8
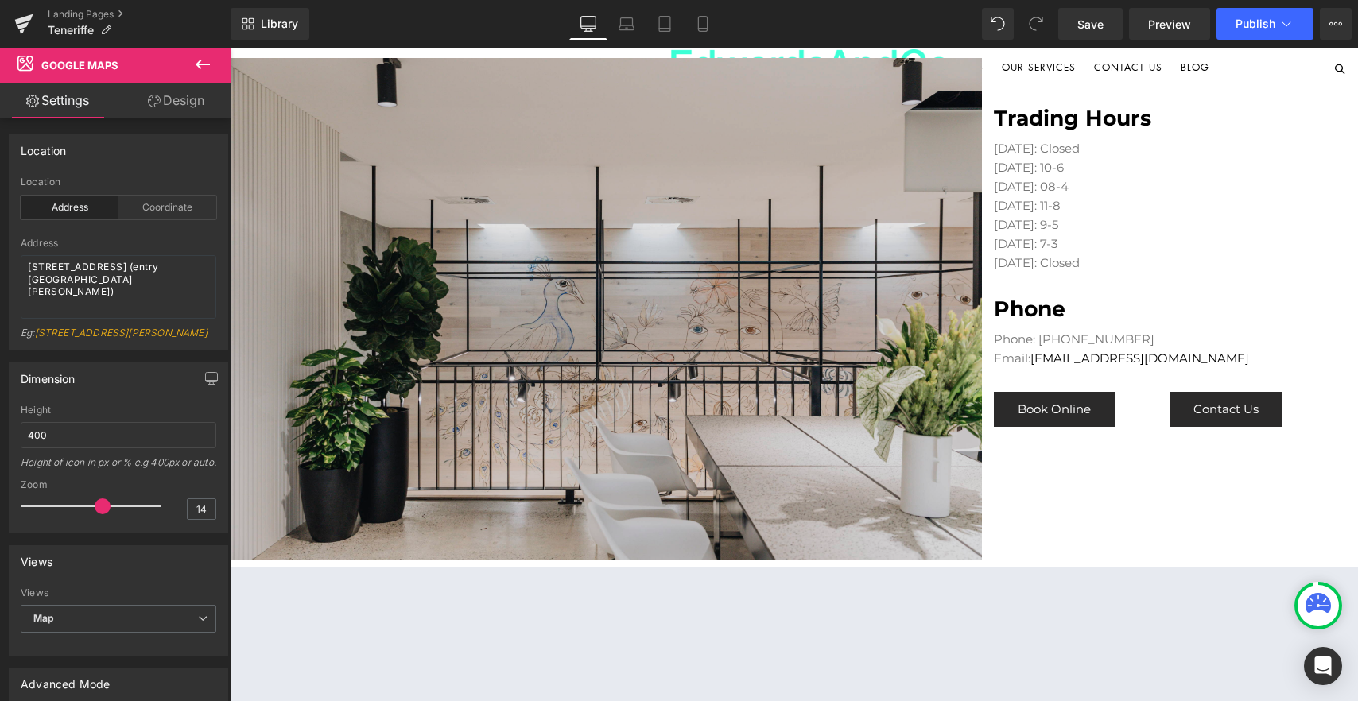
scroll to position [1038, 0]
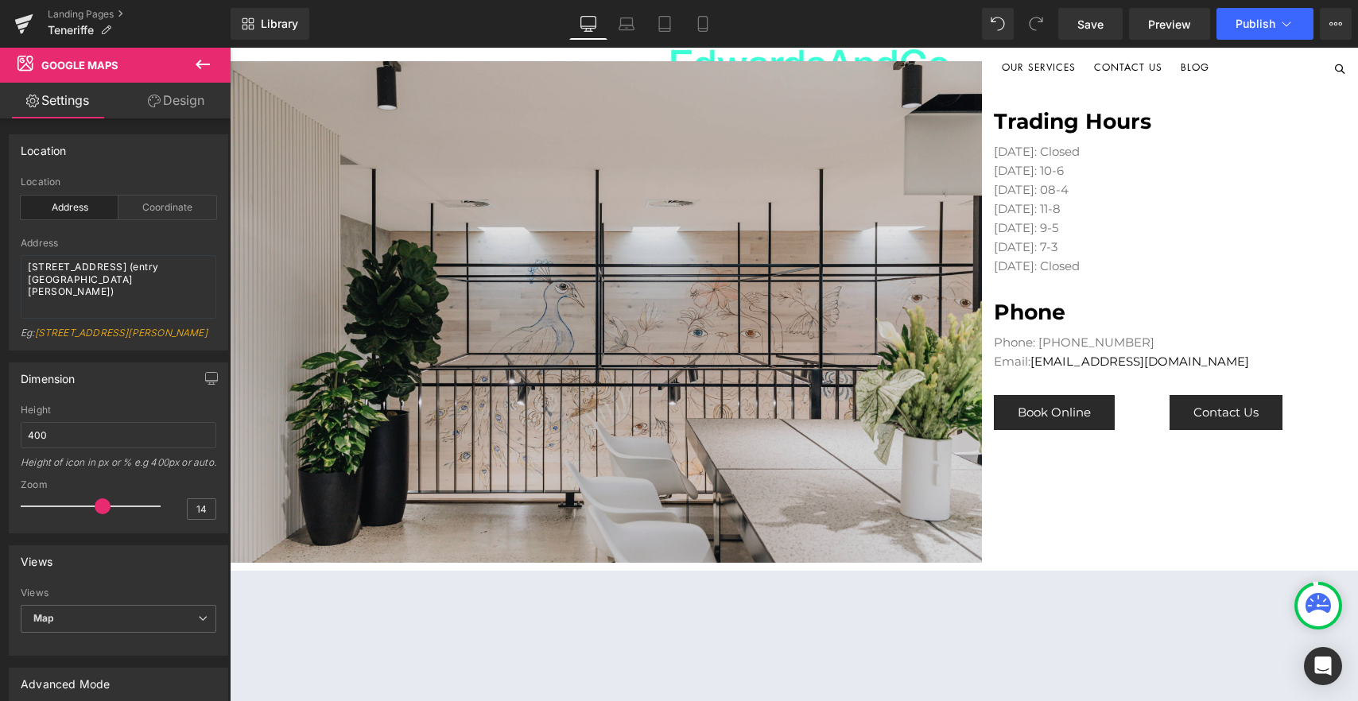
click at [652, 256] on img at bounding box center [606, 312] width 752 height 502
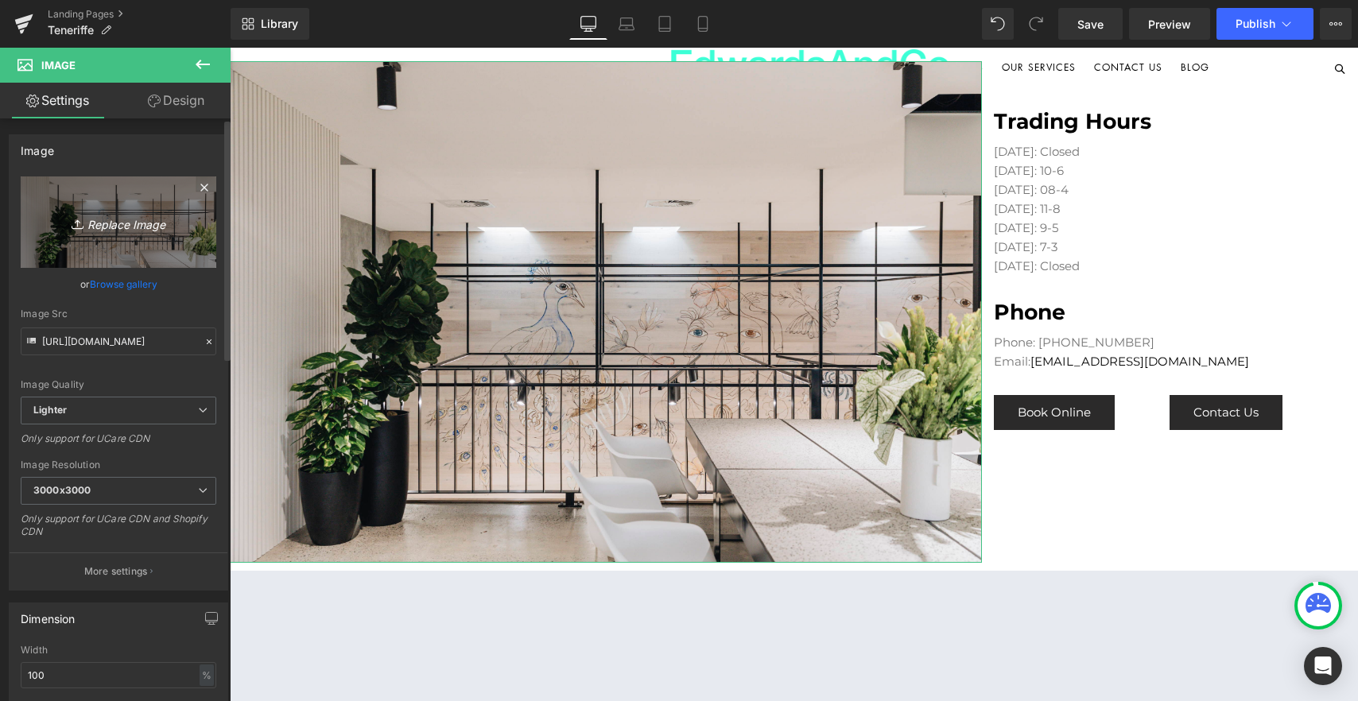
click at [111, 212] on icon "Replace Image" at bounding box center [118, 222] width 127 height 20
type input "C:\fakepath\edwardsandco teneriffe.png"
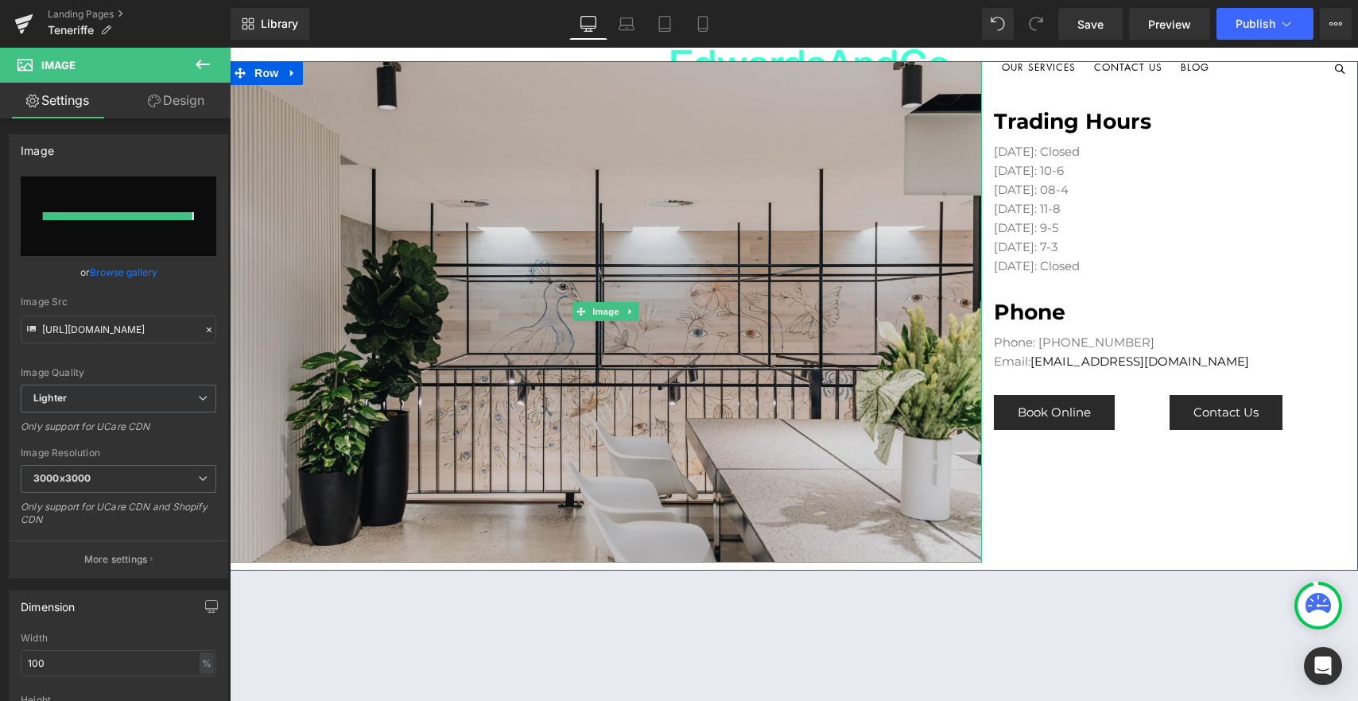
type input "[URL][DOMAIN_NAME]"
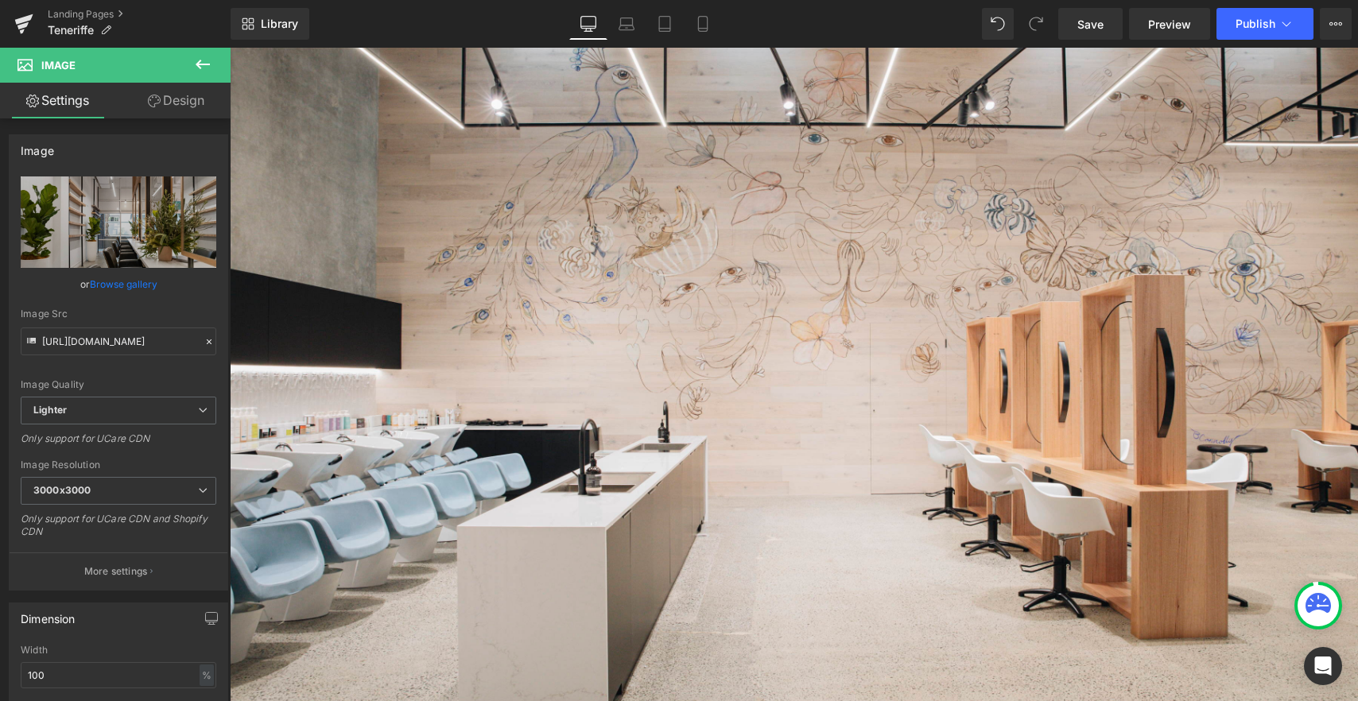
scroll to position [262, 0]
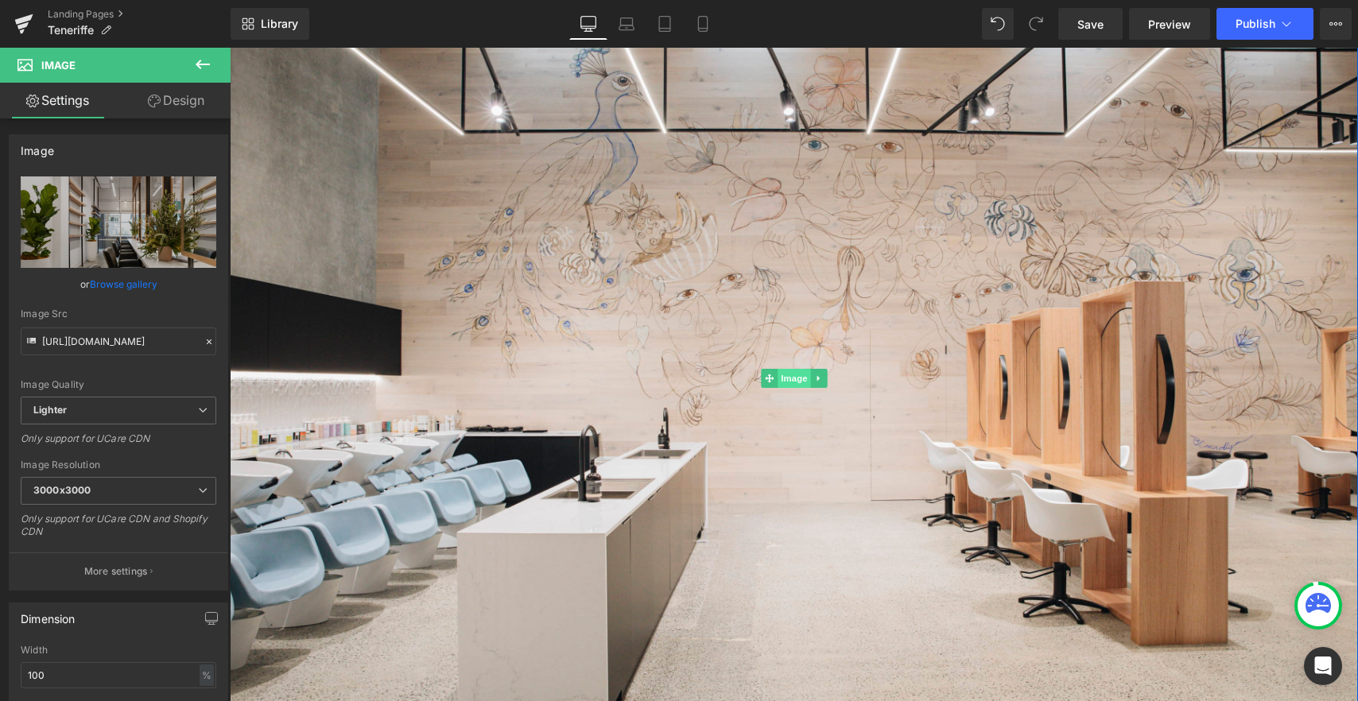
click at [794, 382] on span "Image" at bounding box center [794, 378] width 33 height 19
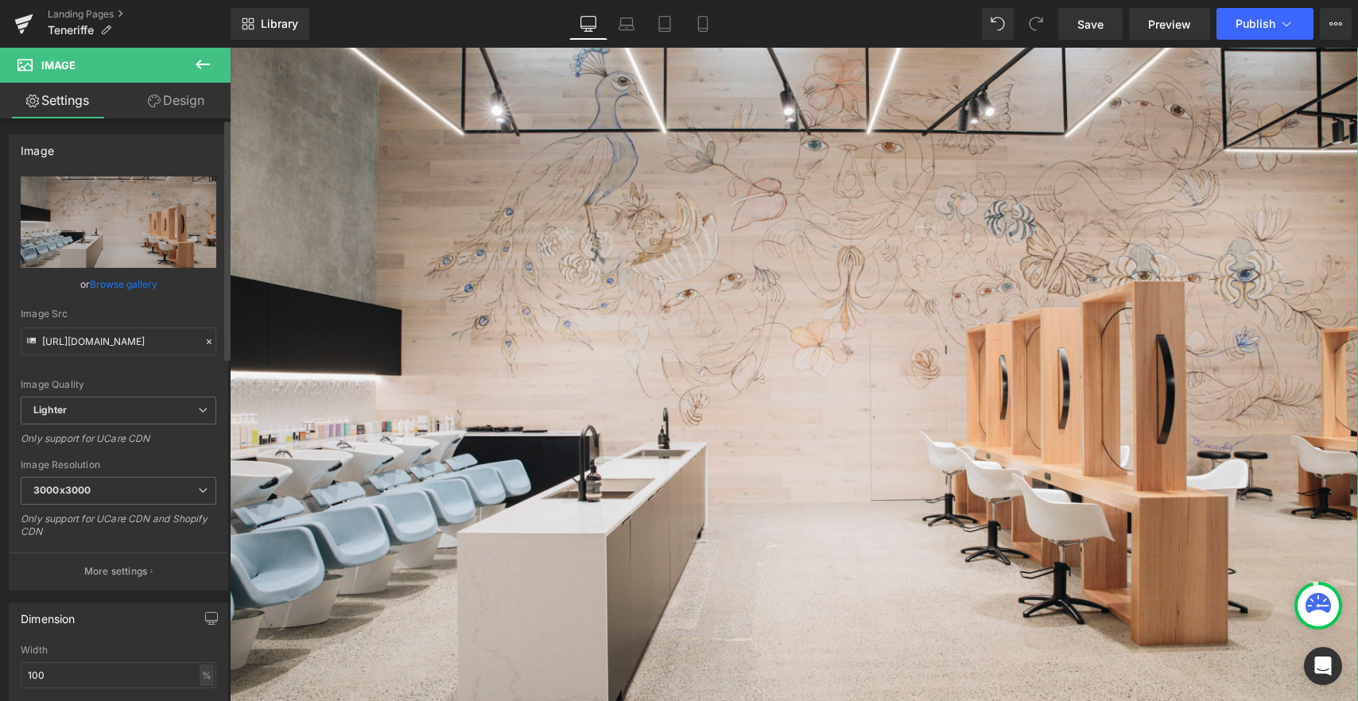
click at [135, 284] on link "Browse gallery" at bounding box center [124, 284] width 68 height 28
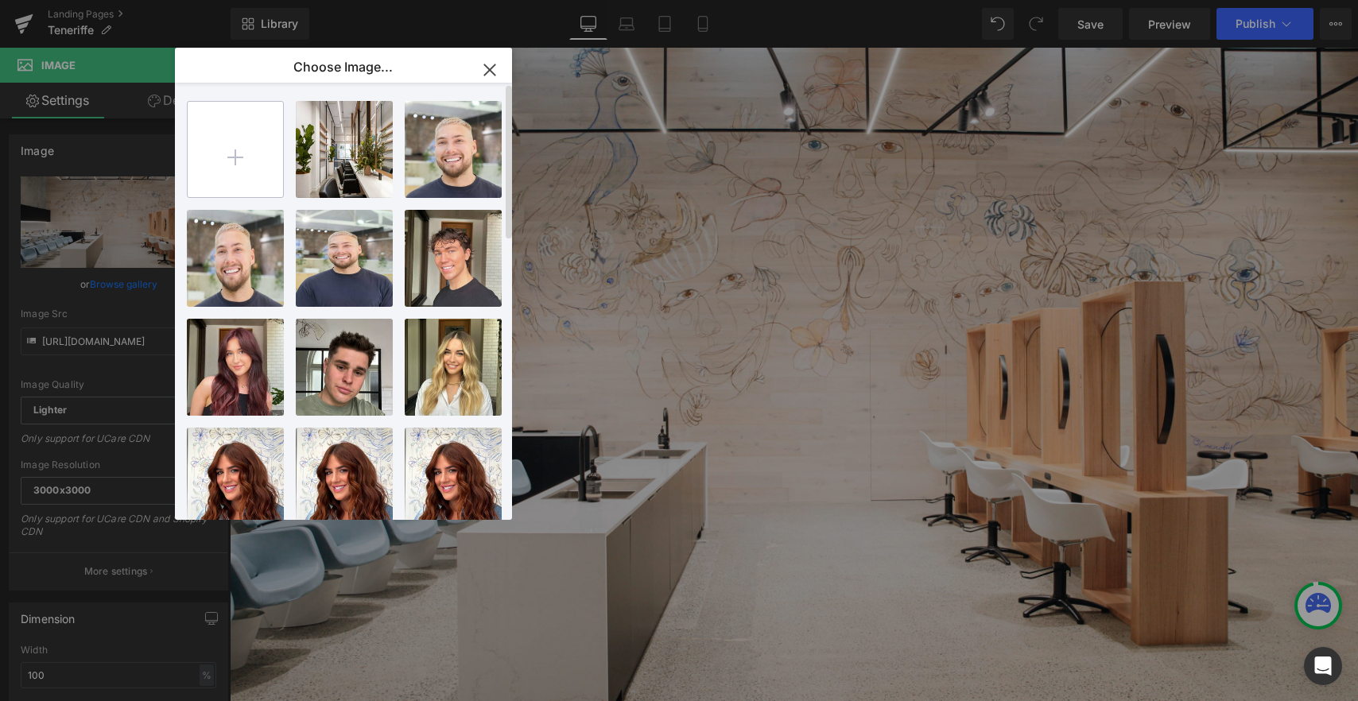
click at [244, 149] on input "file" at bounding box center [235, 149] width 95 height 95
type input "C:\fakepath\edwardsandco teneriffe salon.png"
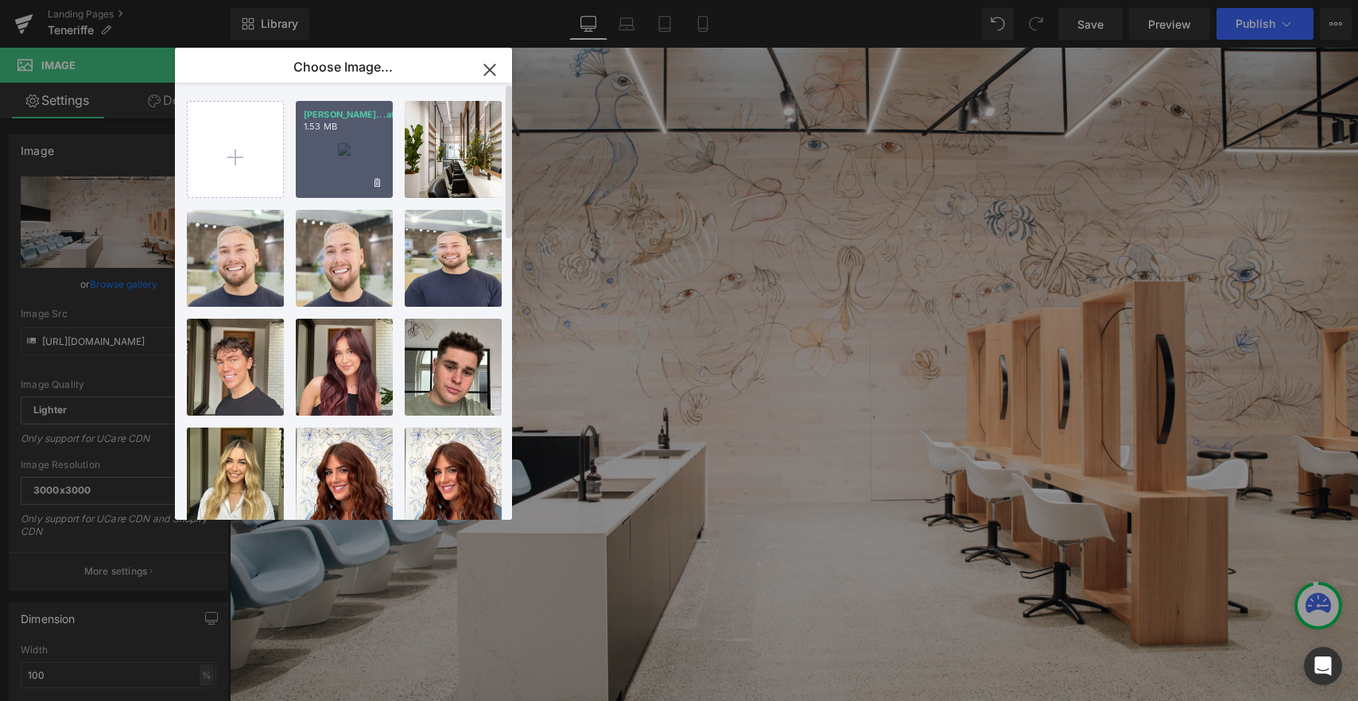
click at [338, 142] on div "[PERSON_NAME]...alon.png 1.53 MB" at bounding box center [344, 149] width 97 height 97
type input "[URL][DOMAIN_NAME]"
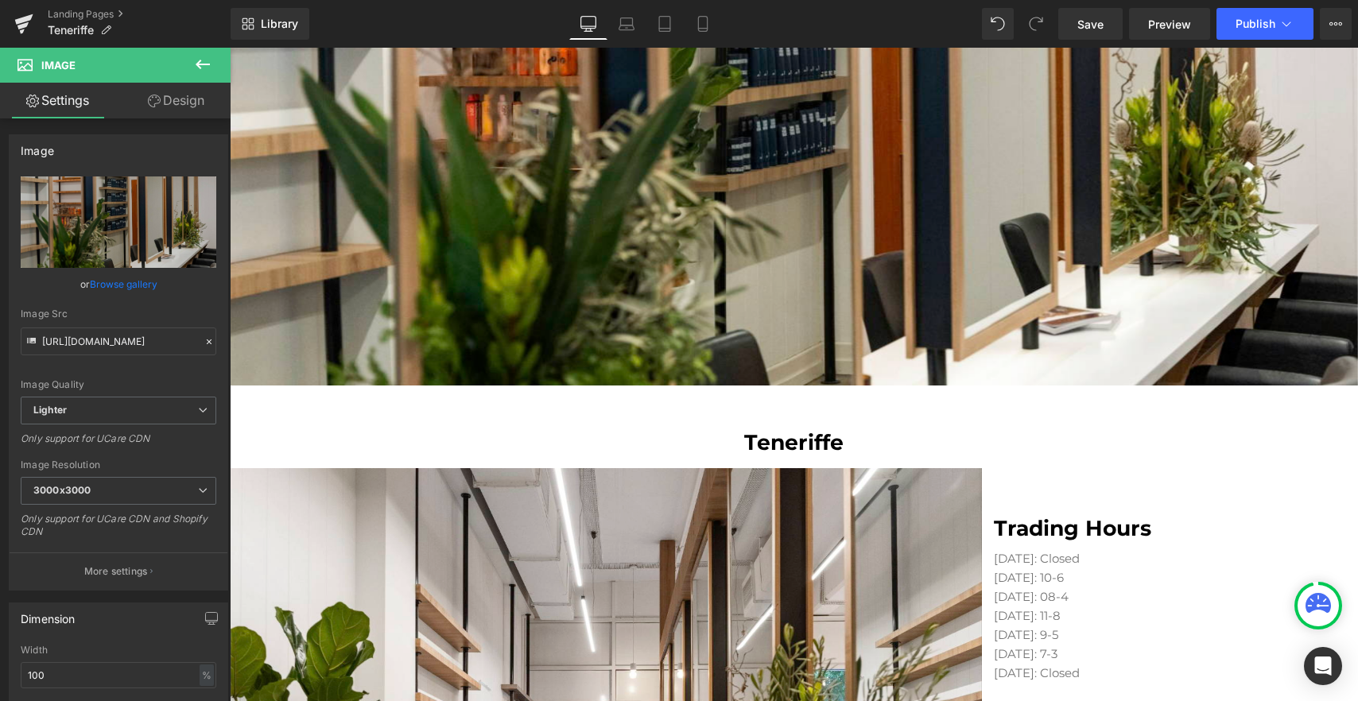
scroll to position [411, 0]
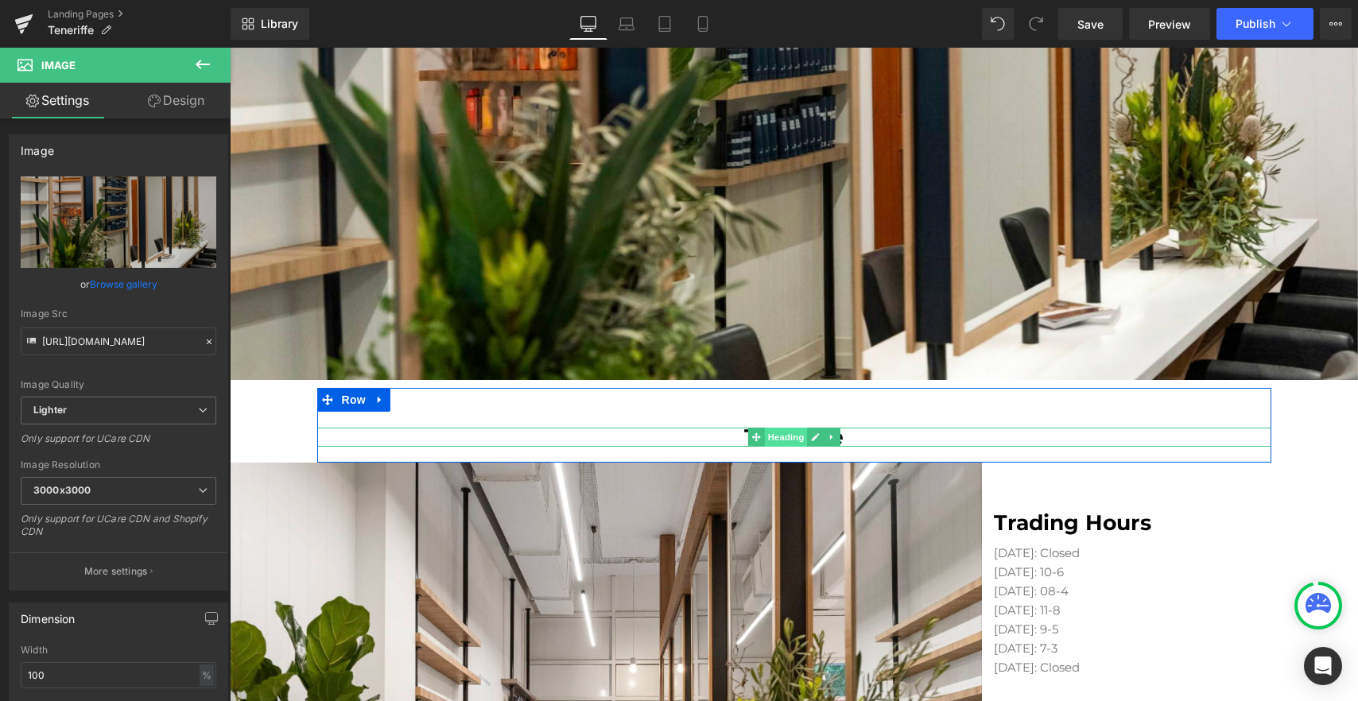
click at [801, 441] on span "Heading" at bounding box center [785, 437] width 43 height 19
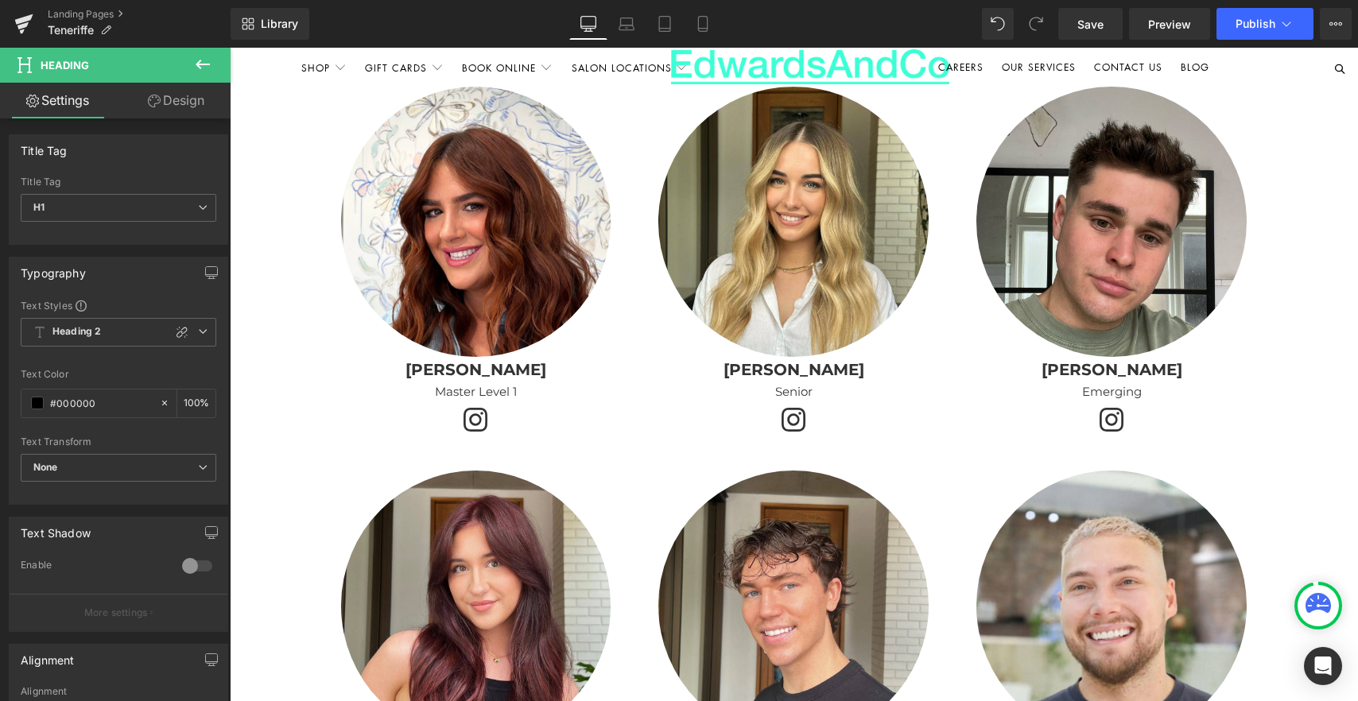
scroll to position [1839, 0]
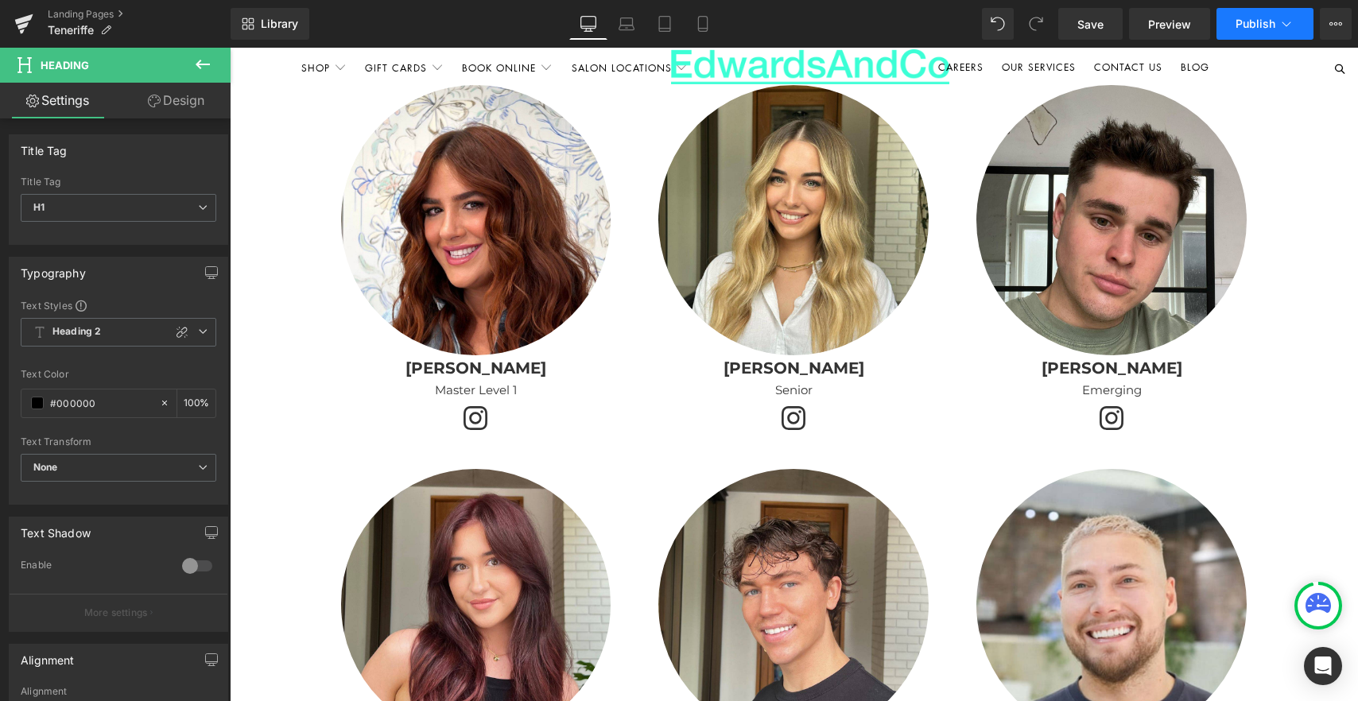
click at [1241, 24] on span "Publish" at bounding box center [1256, 23] width 40 height 13
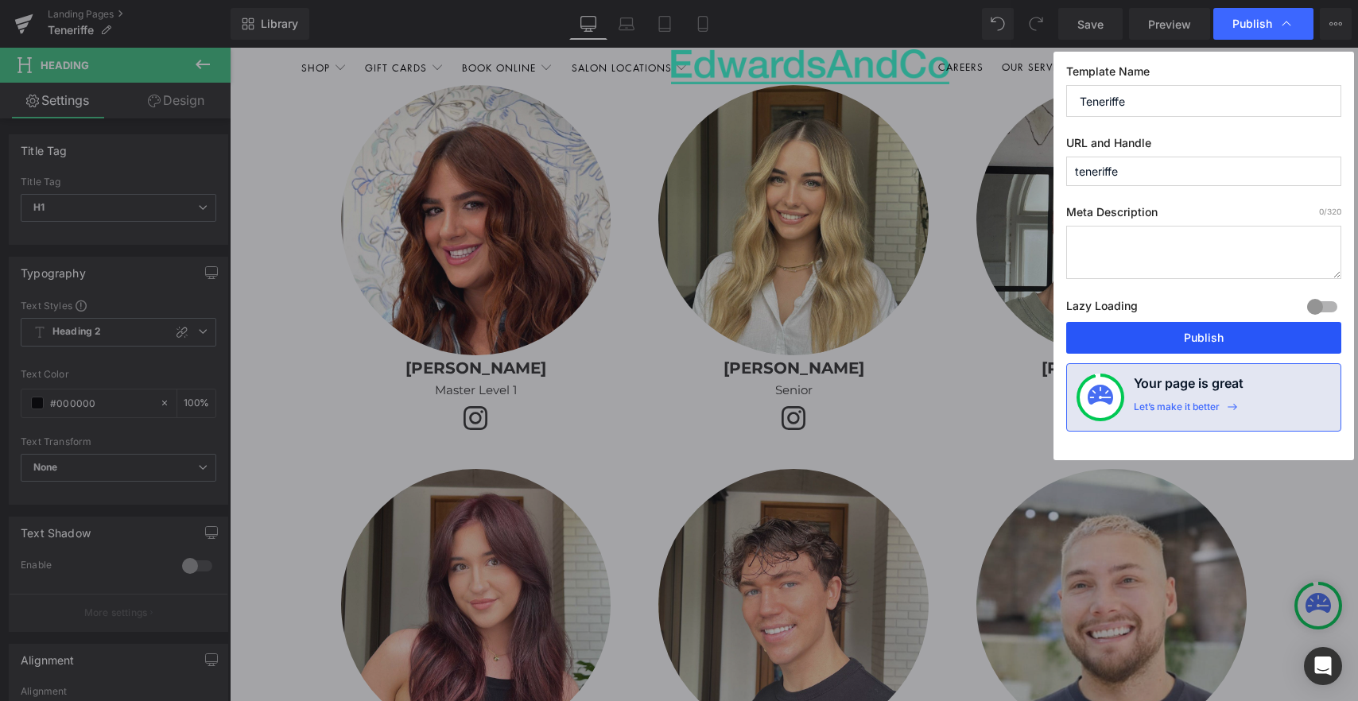
click at [1193, 344] on button "Publish" at bounding box center [1203, 338] width 275 height 32
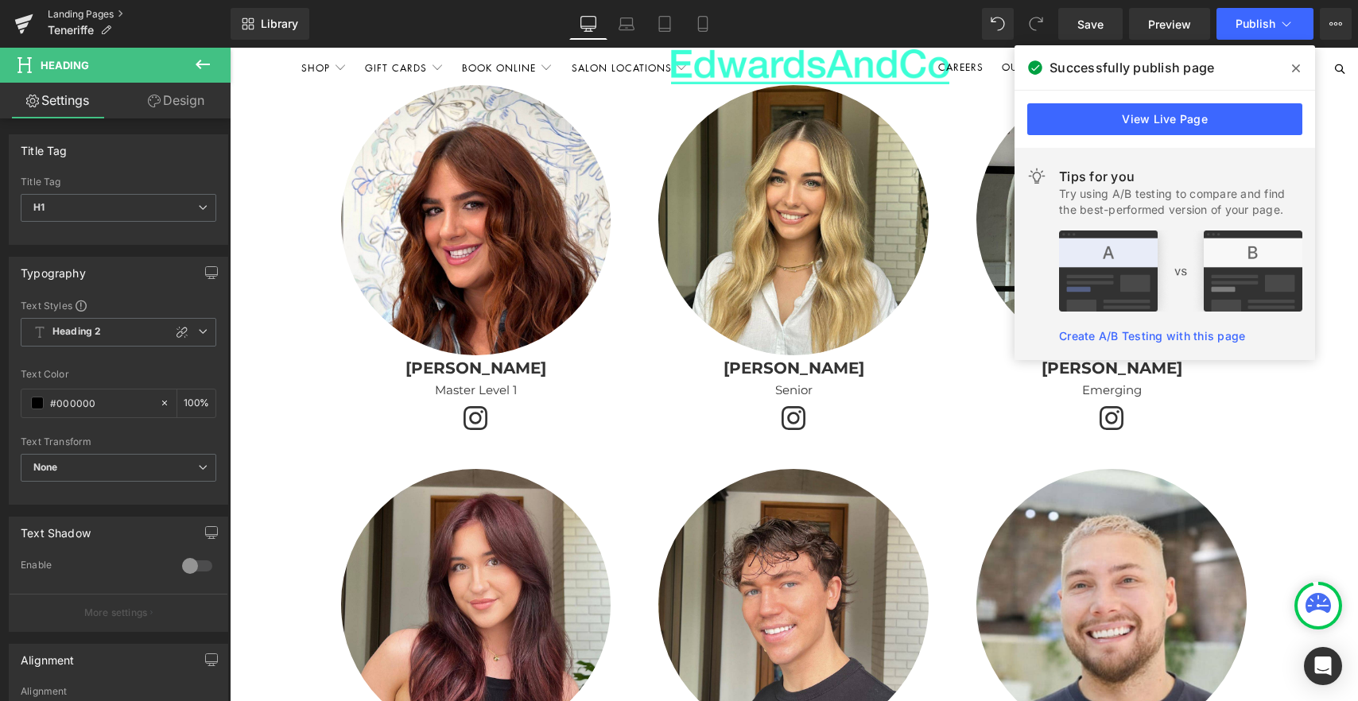
click at [73, 11] on link "Landing Pages" at bounding box center [139, 14] width 183 height 13
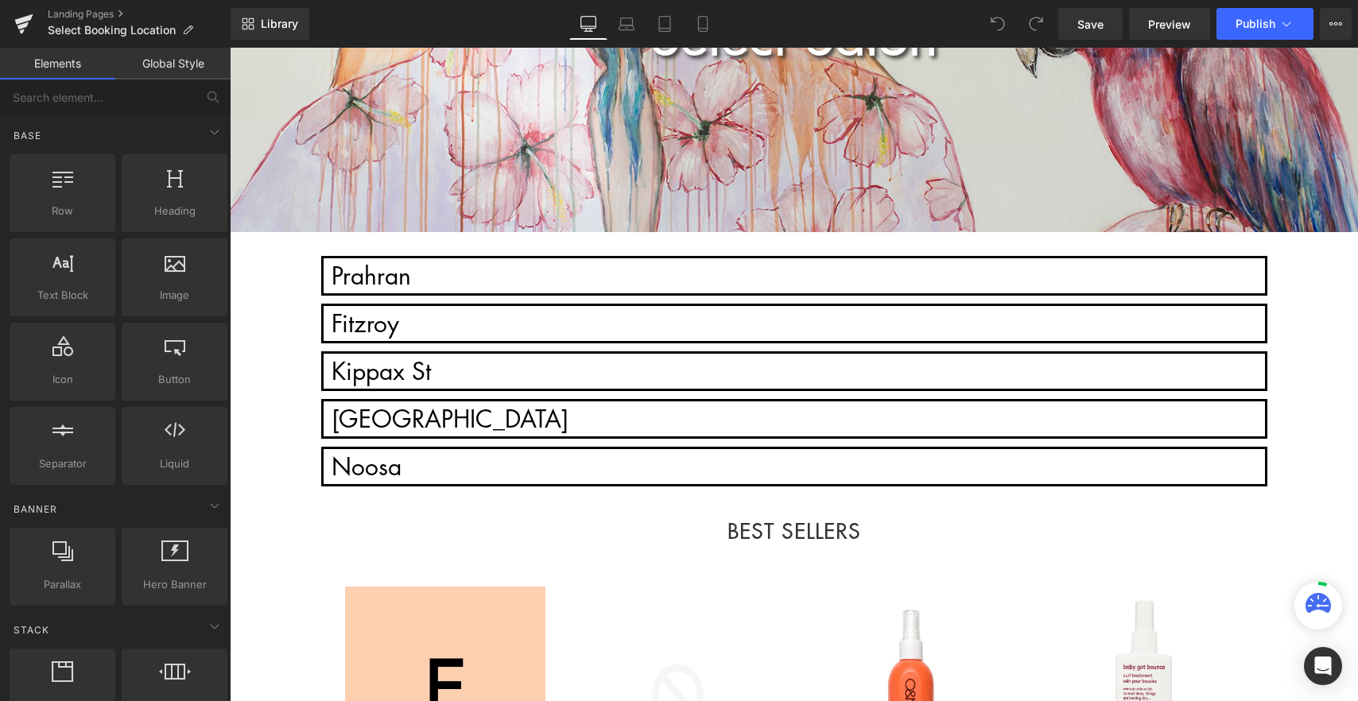
scroll to position [427, 0]
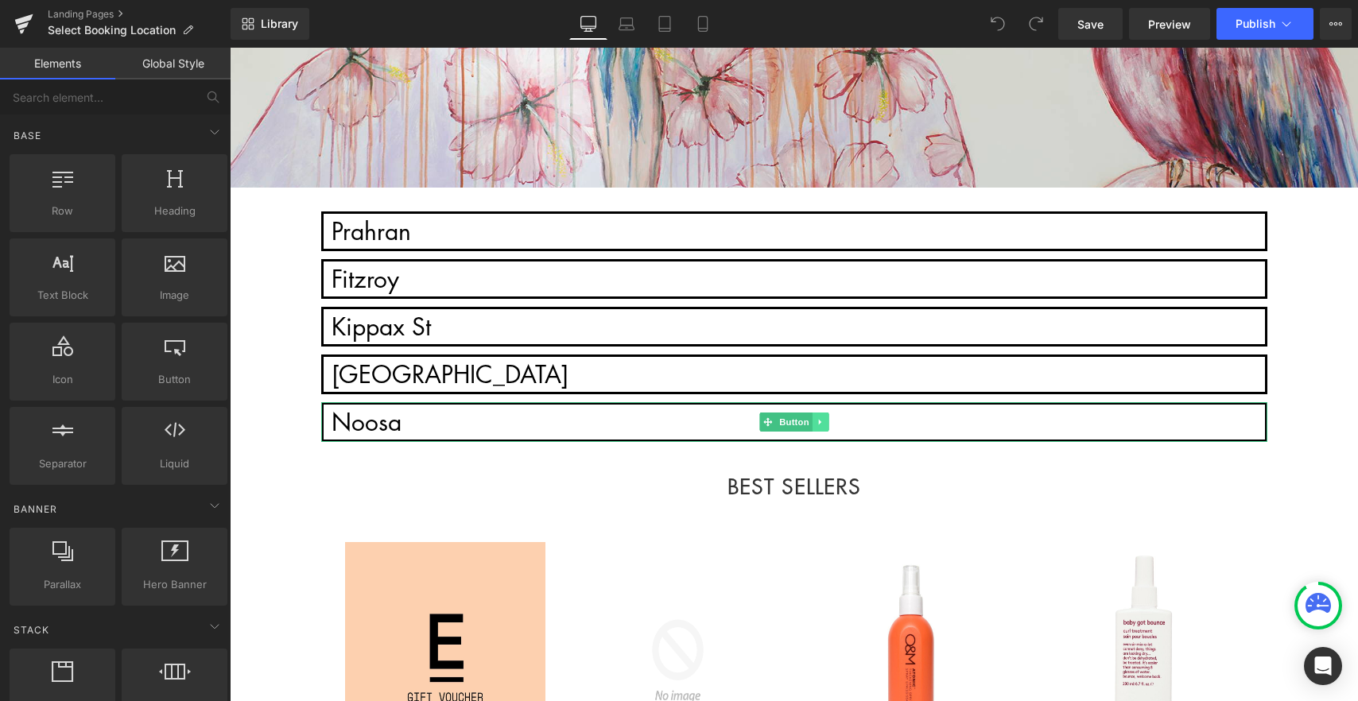
click at [820, 420] on icon at bounding box center [819, 423] width 2 height 6
click at [810, 418] on icon at bounding box center [812, 422] width 9 height 9
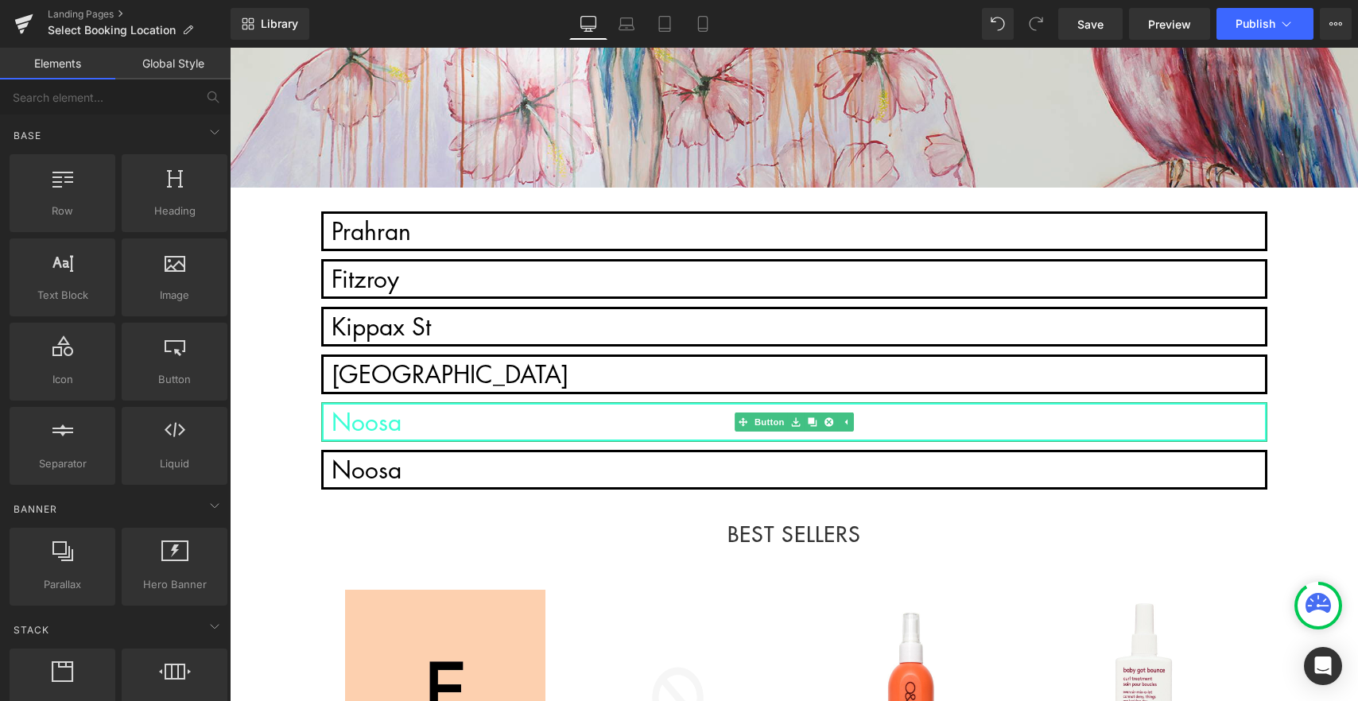
click at [617, 406] on link "Noosa" at bounding box center [794, 422] width 946 height 40
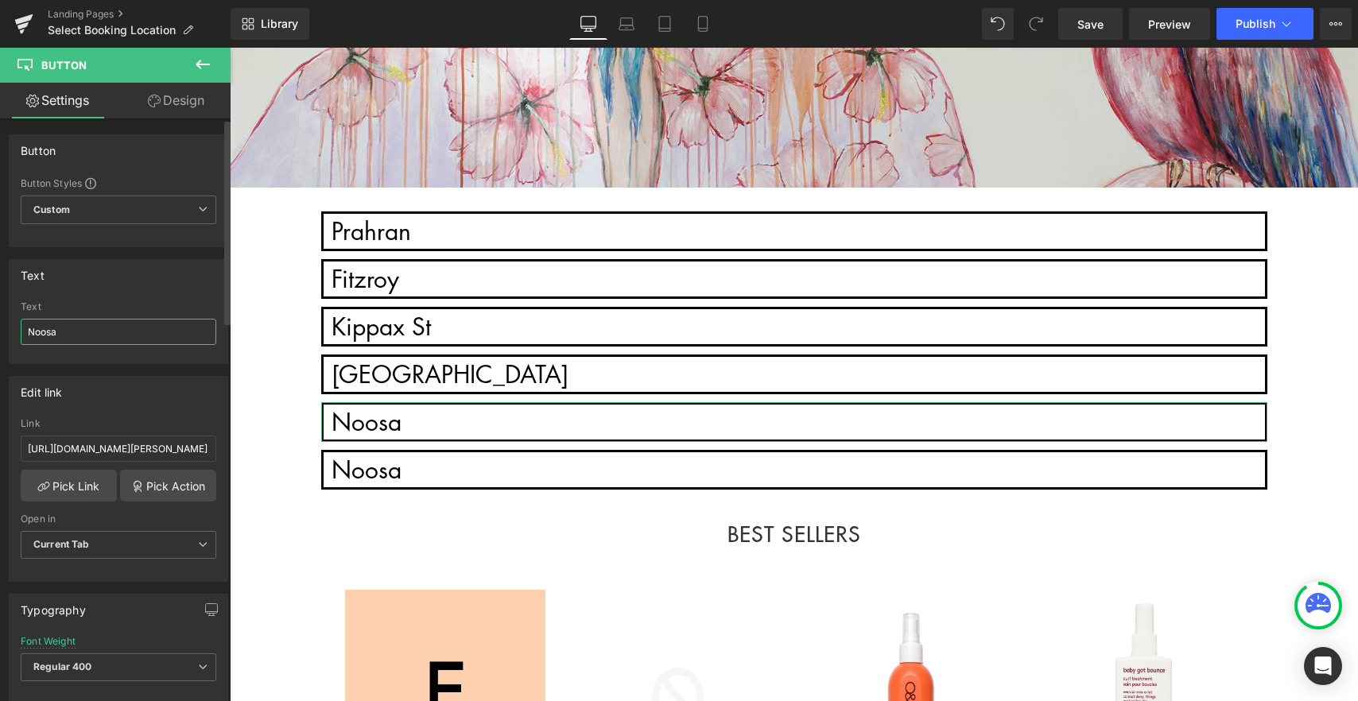
click at [81, 328] on input "Noosa" at bounding box center [119, 332] width 196 height 26
type input "Teneriffe"
click at [153, 446] on input "https://www.fresha.com/book-now/edwards-and-co-sov9xllq/services?lid=1268281&pI…" at bounding box center [119, 449] width 196 height 26
click at [153, 445] on input "https://www.fresha.com/book-now/edwards-and-co-sov9xllq/services?lid=1268281&pI…" at bounding box center [119, 449] width 196 height 26
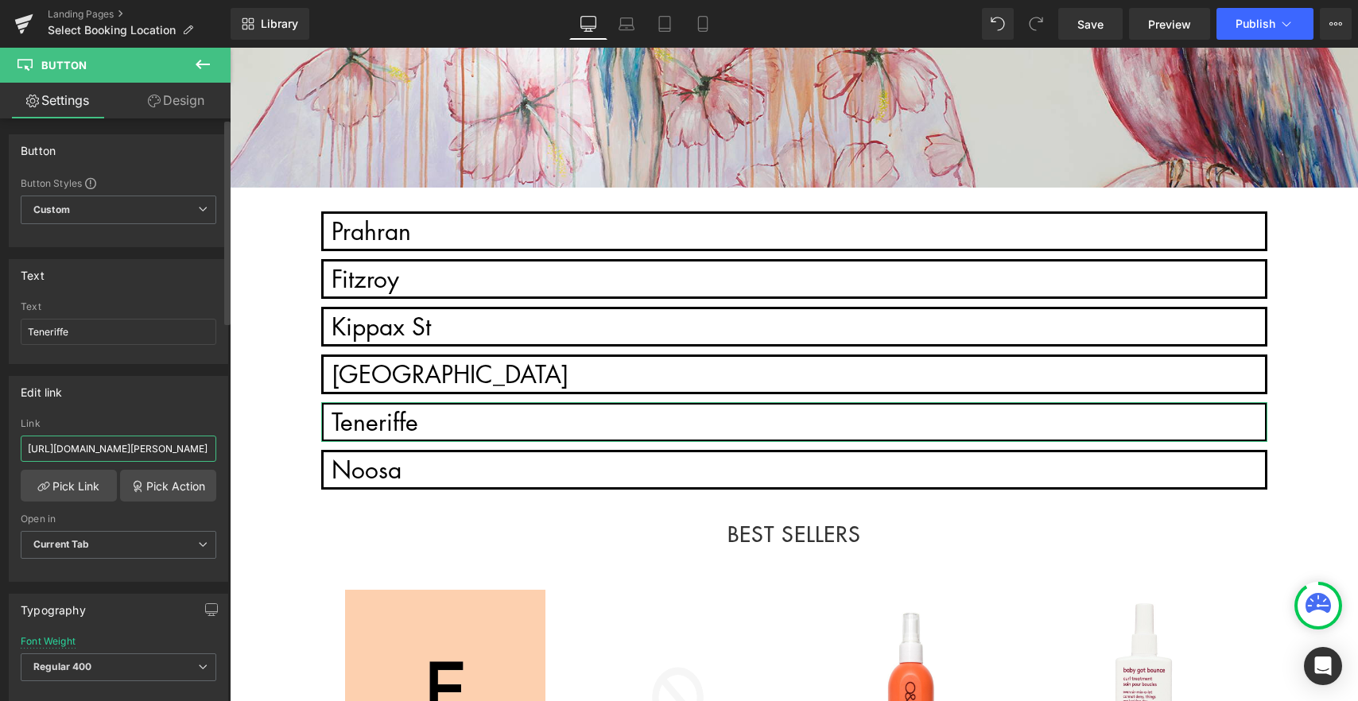
click at [153, 445] on input "https://www.fresha.com/book-now/edwards-and-co-sov9xllq/services?lid=1268281&pI…" at bounding box center [119, 449] width 196 height 26
paste input "a/edwards-and-co-concept-teneriffe-teneriffe-110-macquarie-street-udjyf90f/book…"
type input "https://www.fresha.com/a/edwards-and-co-concept-teneriffe-teneriffe-110-macquar…"
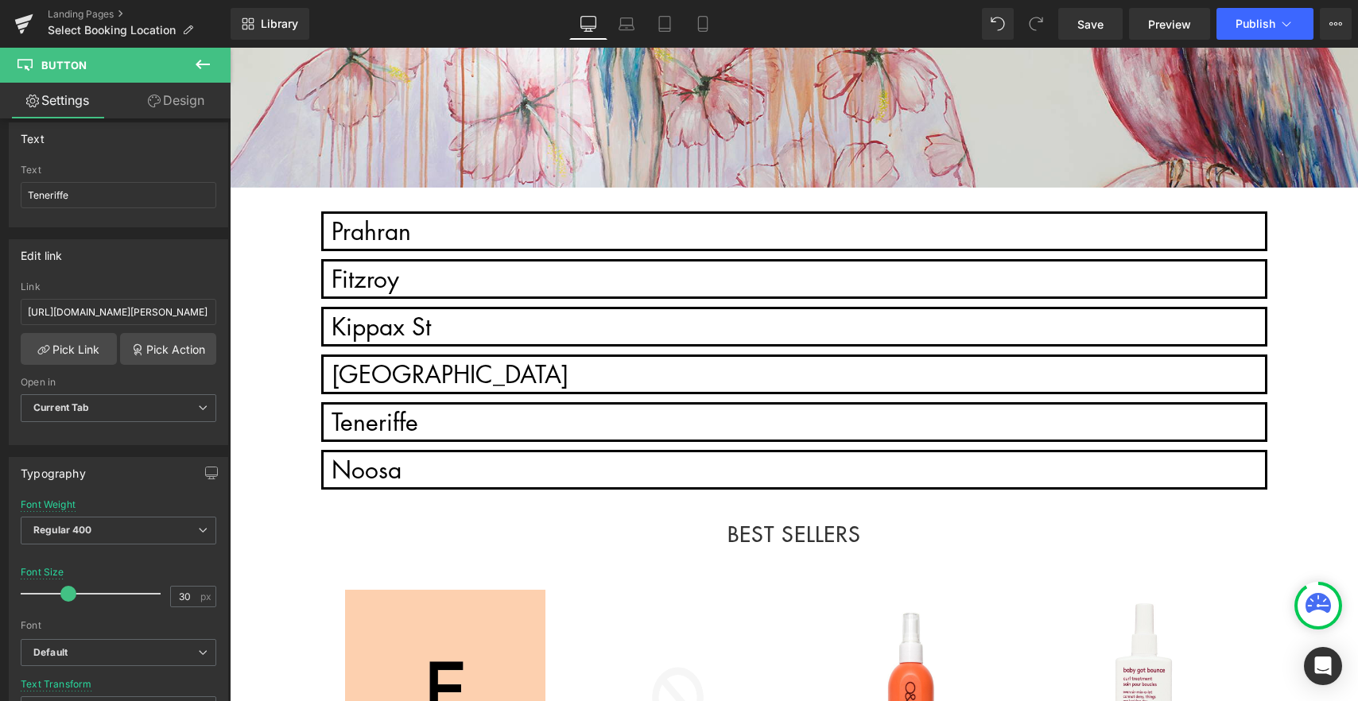
scroll to position [0, 0]
click at [278, 406] on div "Select Salon Heading Hero Banner 200px Row Row Text Block Prahran Button Fitzro…" at bounding box center [794, 481] width 1128 height 1478
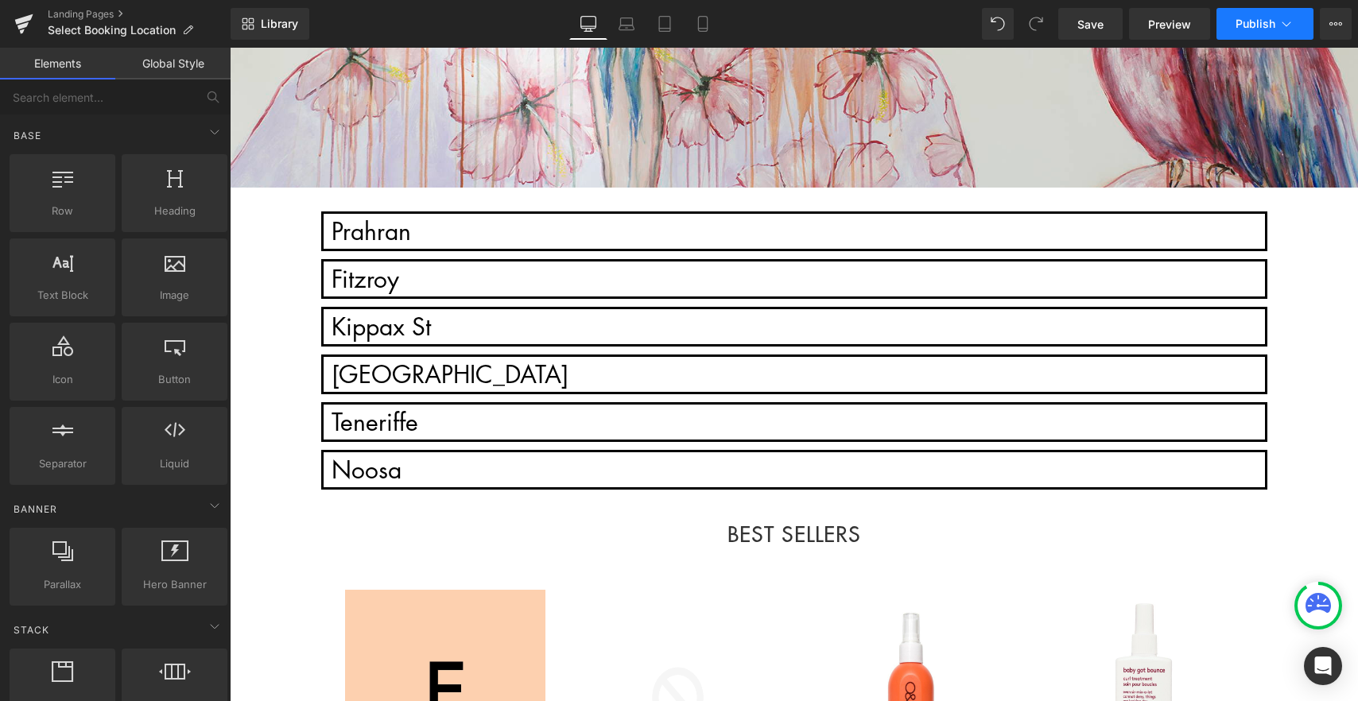
click at [1243, 25] on span "Publish" at bounding box center [1256, 23] width 40 height 13
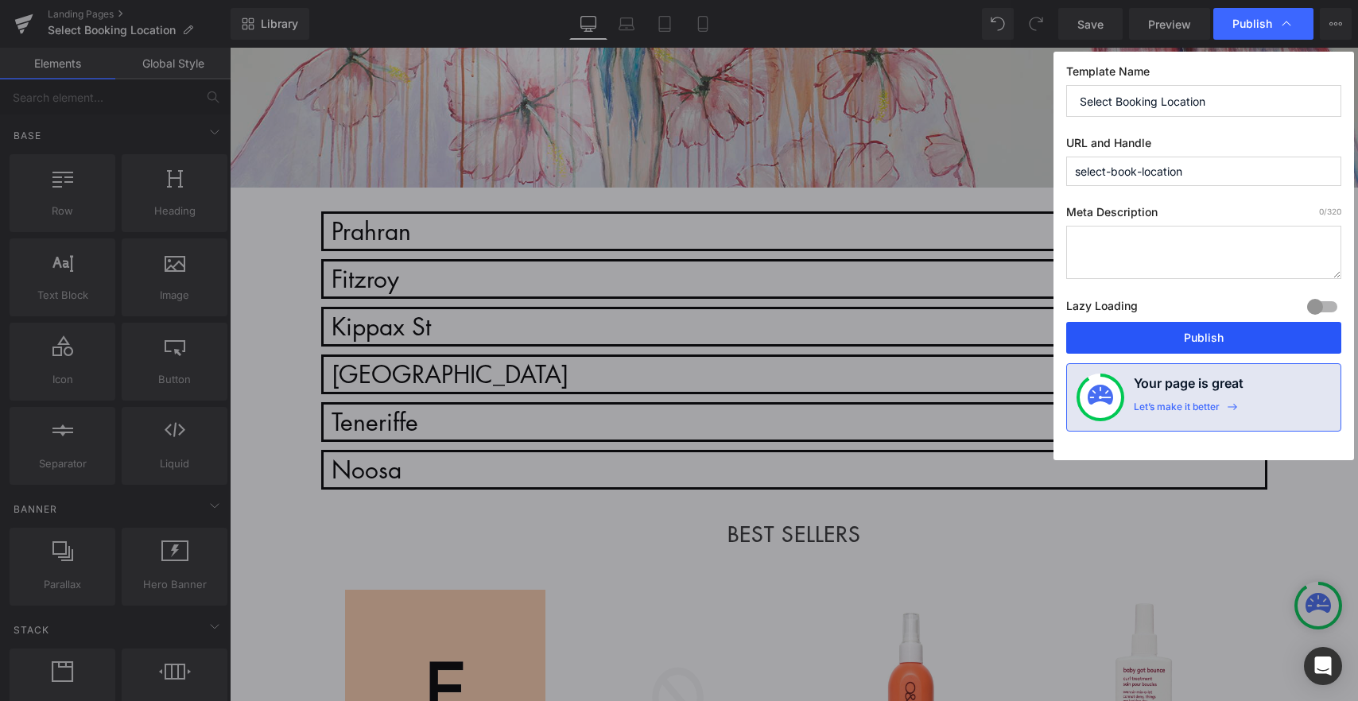
click at [1241, 343] on button "Publish" at bounding box center [1203, 338] width 275 height 32
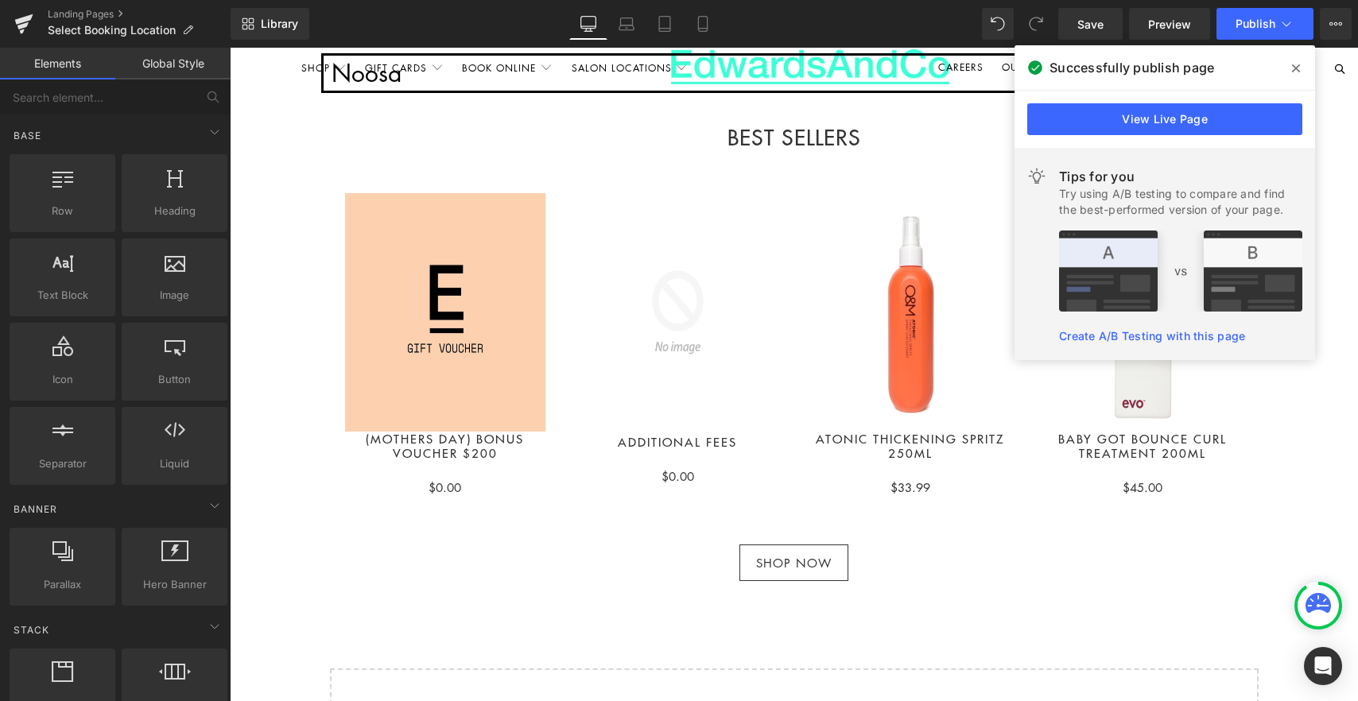
scroll to position [768, 0]
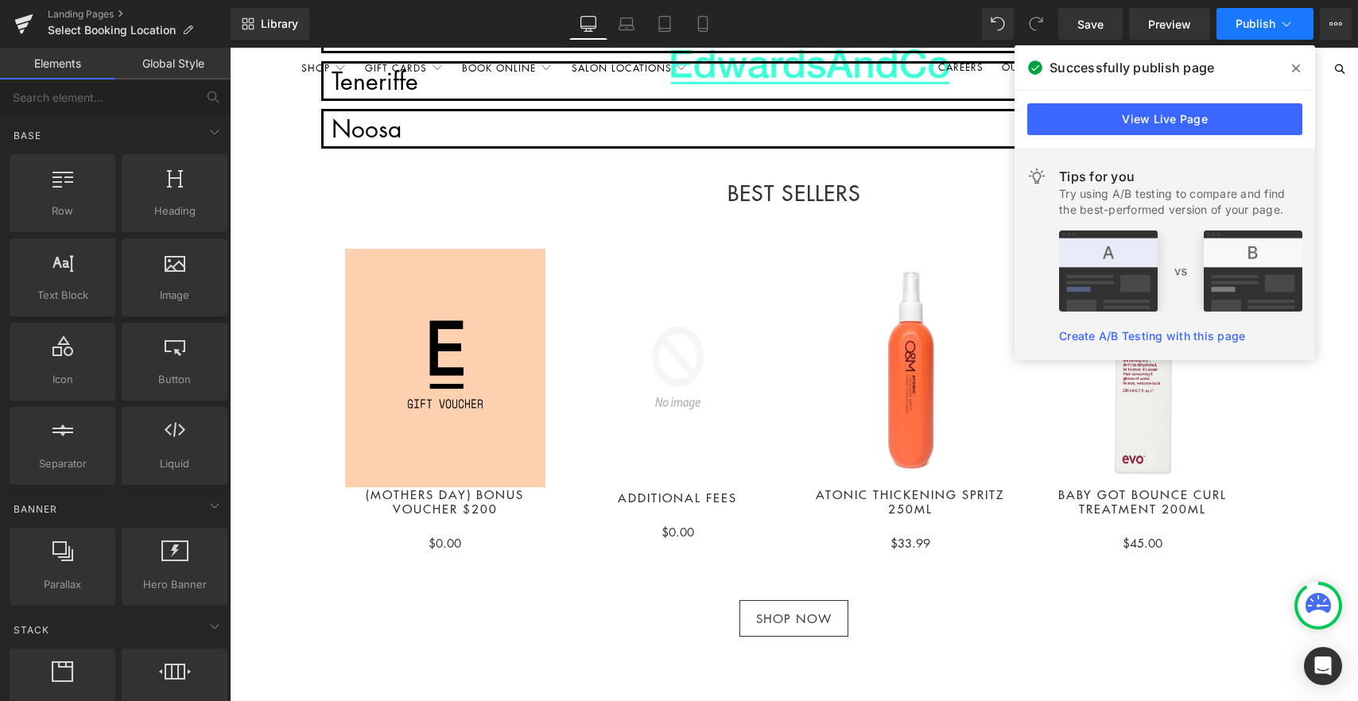
click at [1260, 28] on span "Publish" at bounding box center [1256, 23] width 40 height 13
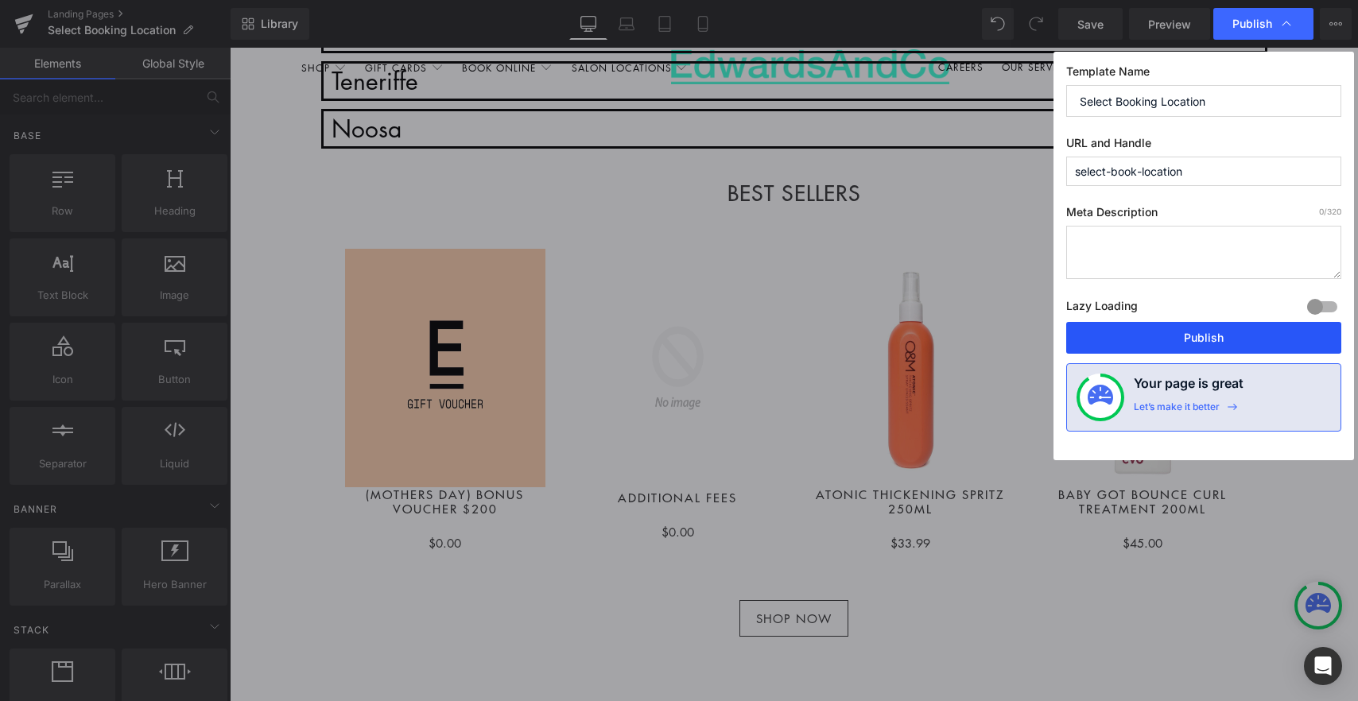
click at [1200, 340] on button "Publish" at bounding box center [1203, 338] width 275 height 32
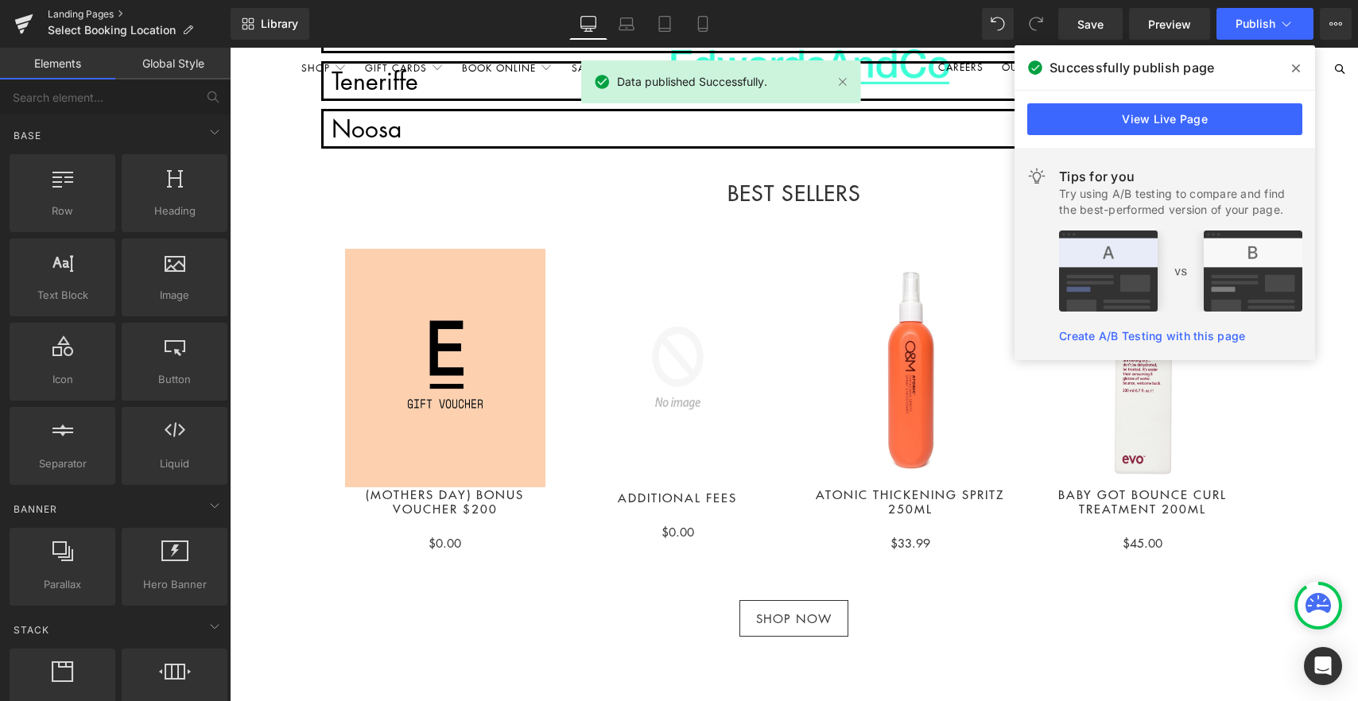
click at [77, 11] on link "Landing Pages" at bounding box center [139, 14] width 183 height 13
